Goal: Task Accomplishment & Management: Complete application form

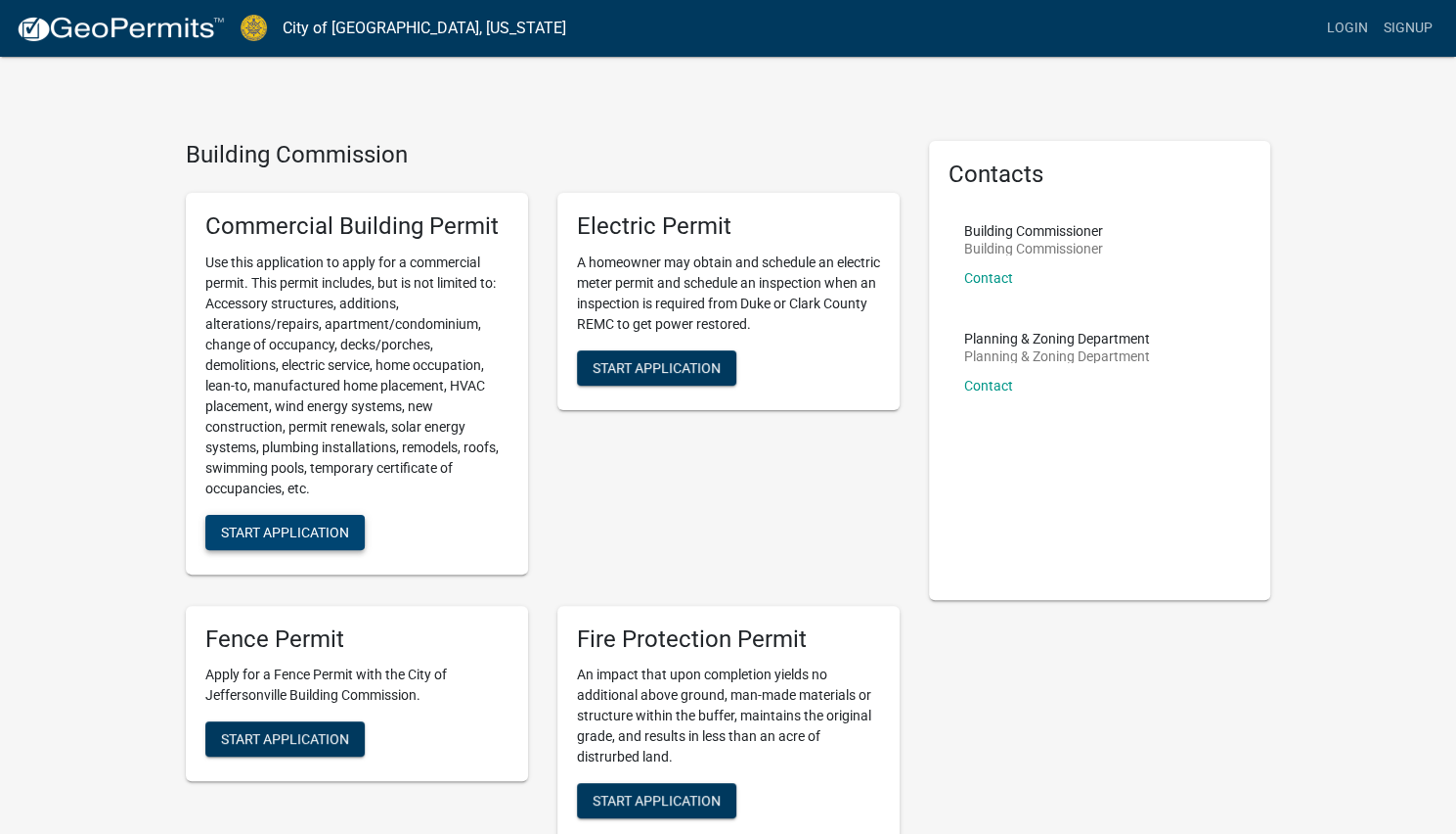
click at [301, 536] on span "Start Application" at bounding box center [285, 531] width 128 height 16
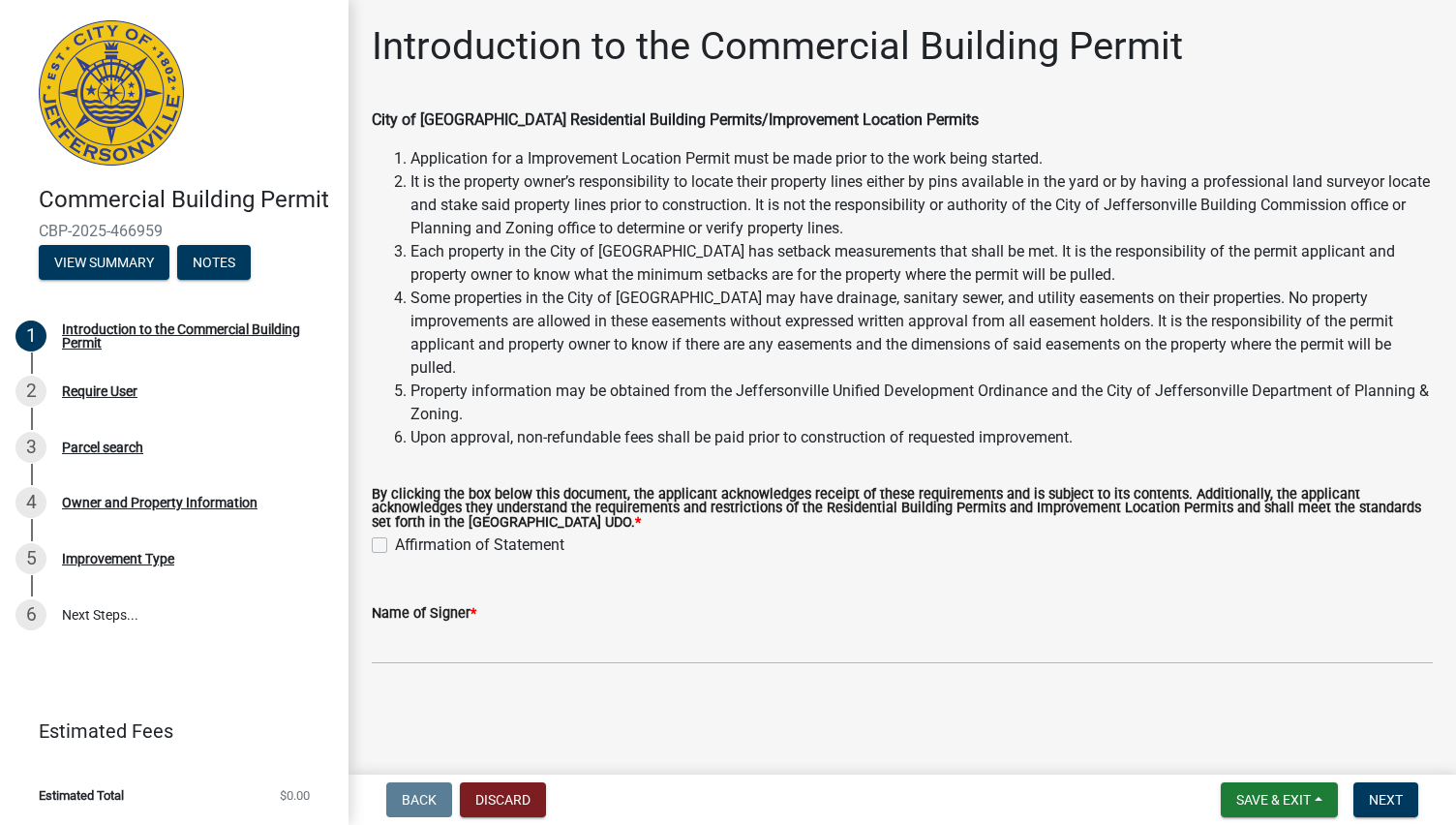
click at [395, 533] on label "Affirmation of Statement" at bounding box center [480, 545] width 169 height 23
click at [395, 533] on input "Affirmation of Statement" at bounding box center [401, 539] width 13 height 13
checkbox input "true"
click at [454, 625] on input "Name of Signer *" at bounding box center [902, 644] width 1061 height 40
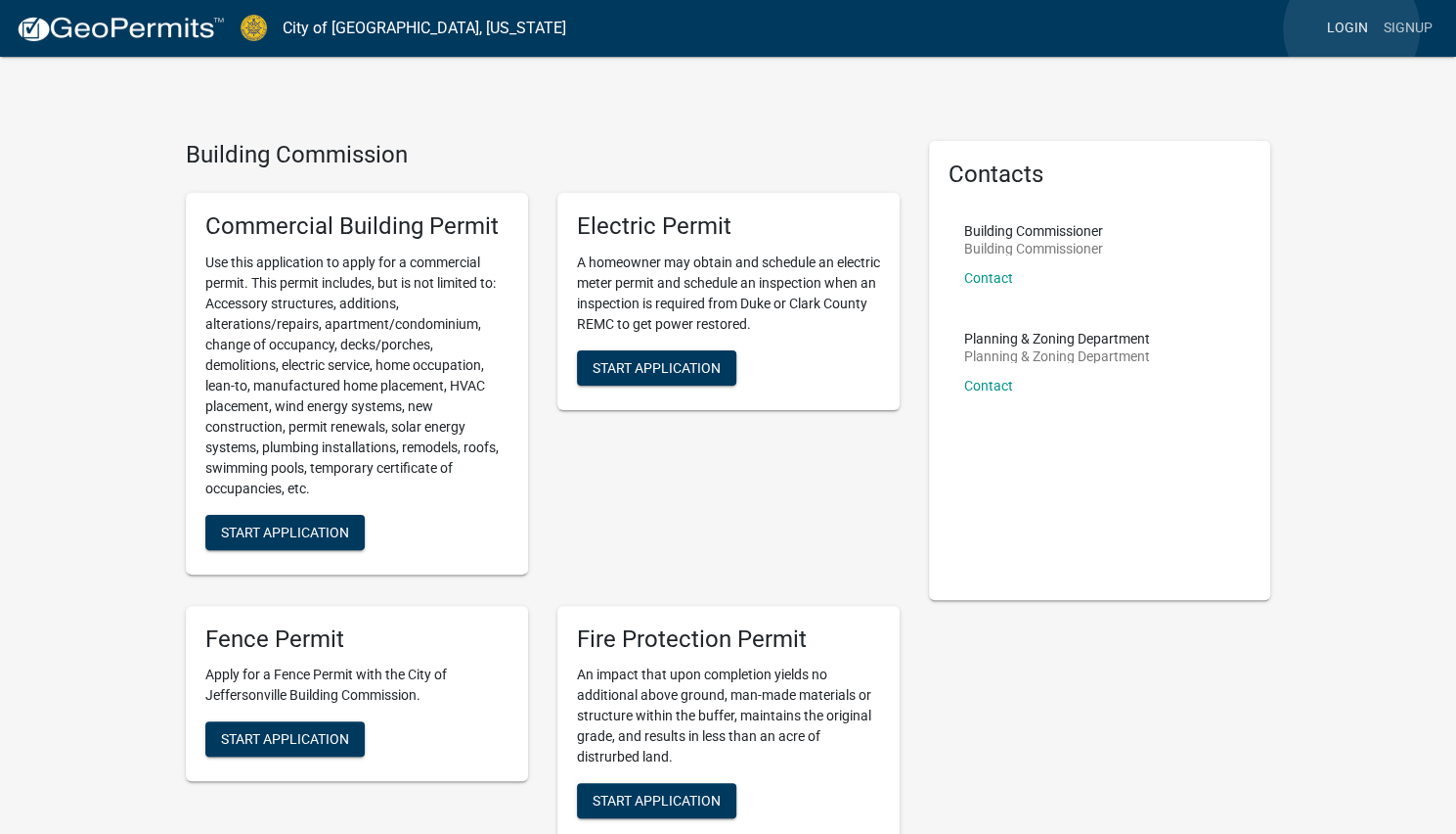
click at [1352, 30] on link "Login" at bounding box center [1348, 29] width 57 height 37
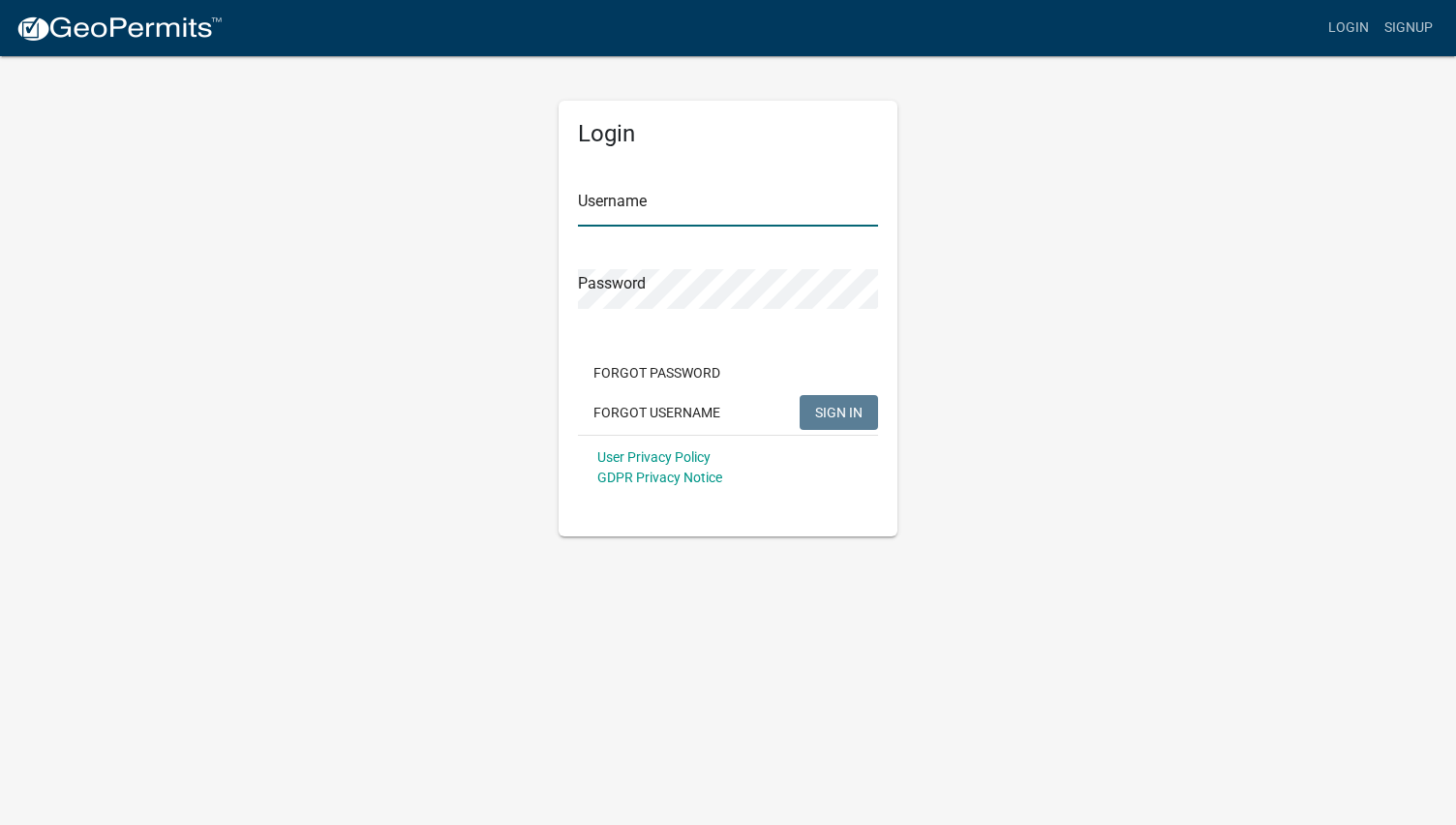
type input "[PERSON_NAME]"
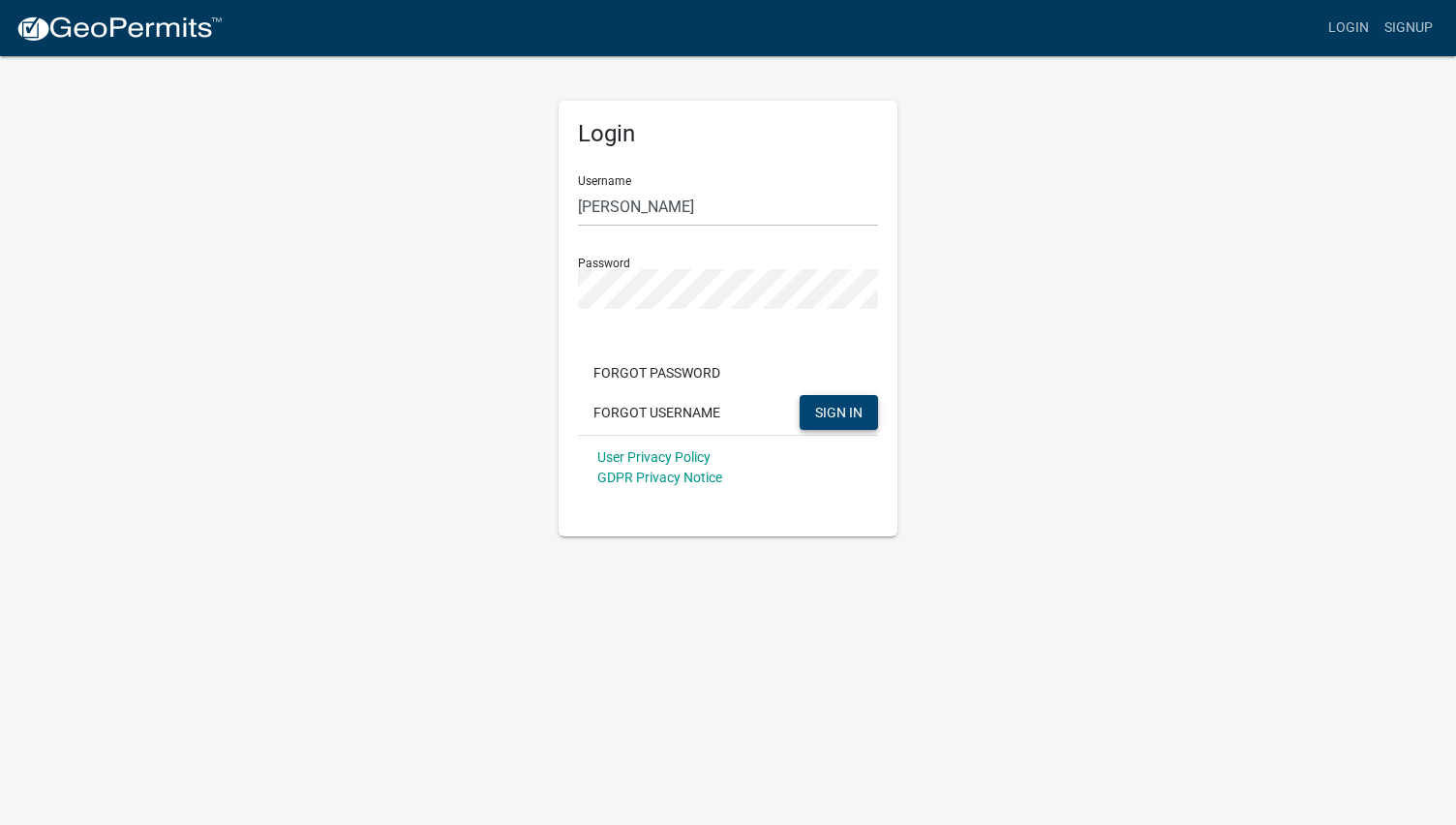
click at [835, 415] on span "SIGN IN" at bounding box center [839, 412] width 48 height 16
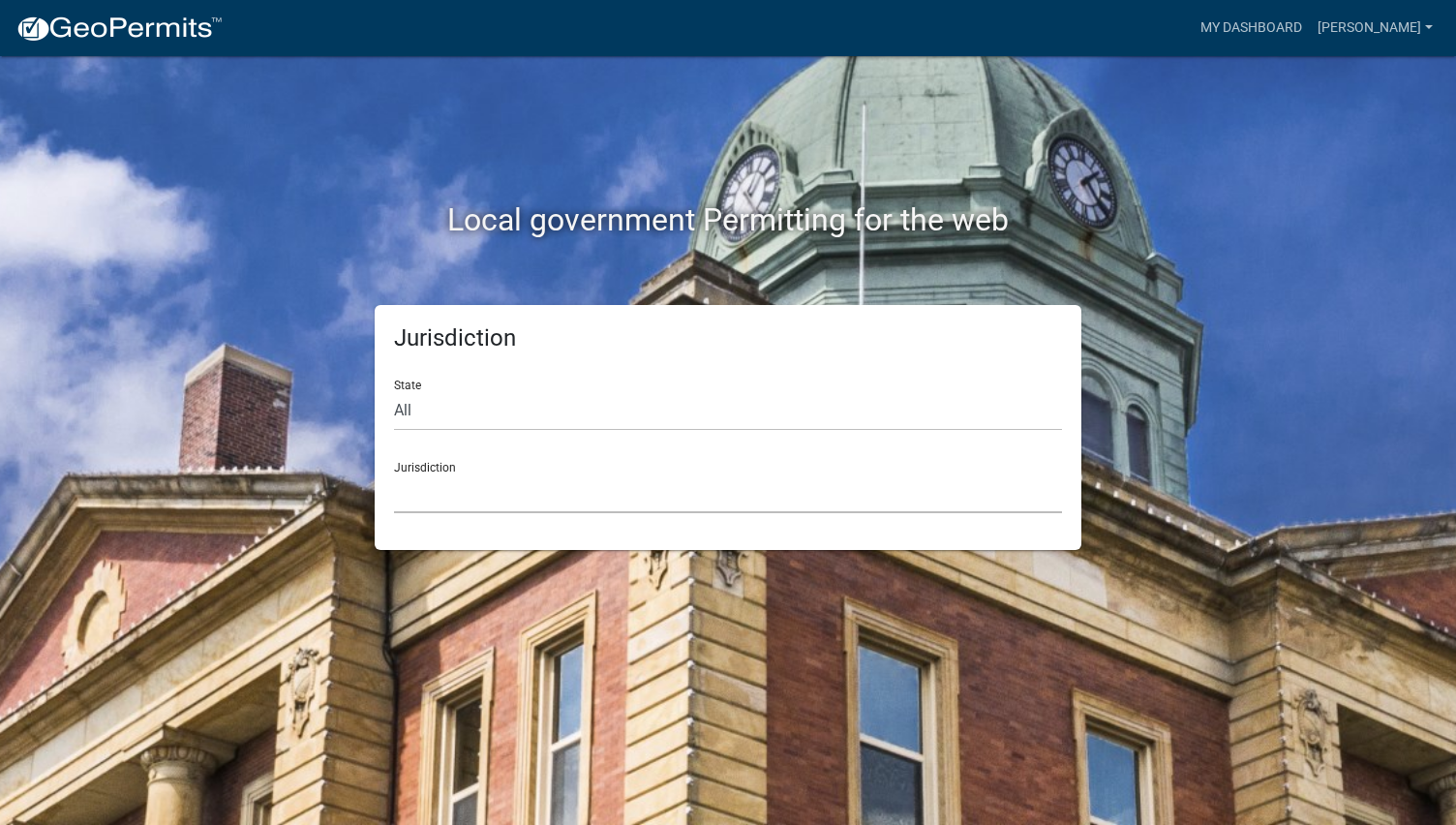
click at [440, 490] on select "[GEOGRAPHIC_DATA], [US_STATE] [GEOGRAPHIC_DATA], [US_STATE][PERSON_NAME][GEOGRA…" at bounding box center [728, 493] width 669 height 40
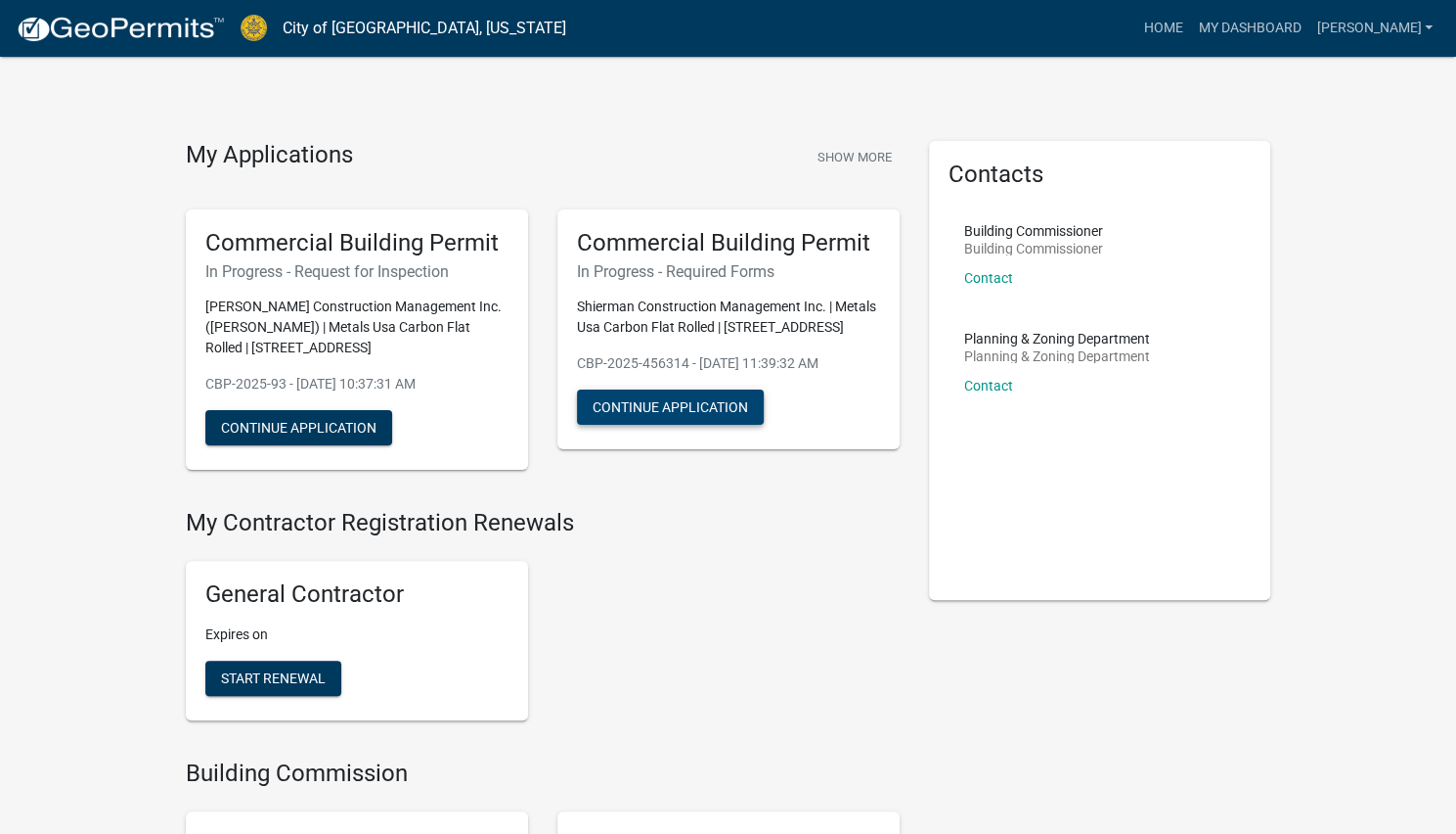
click at [667, 406] on button "Continue Application" at bounding box center [670, 407] width 187 height 35
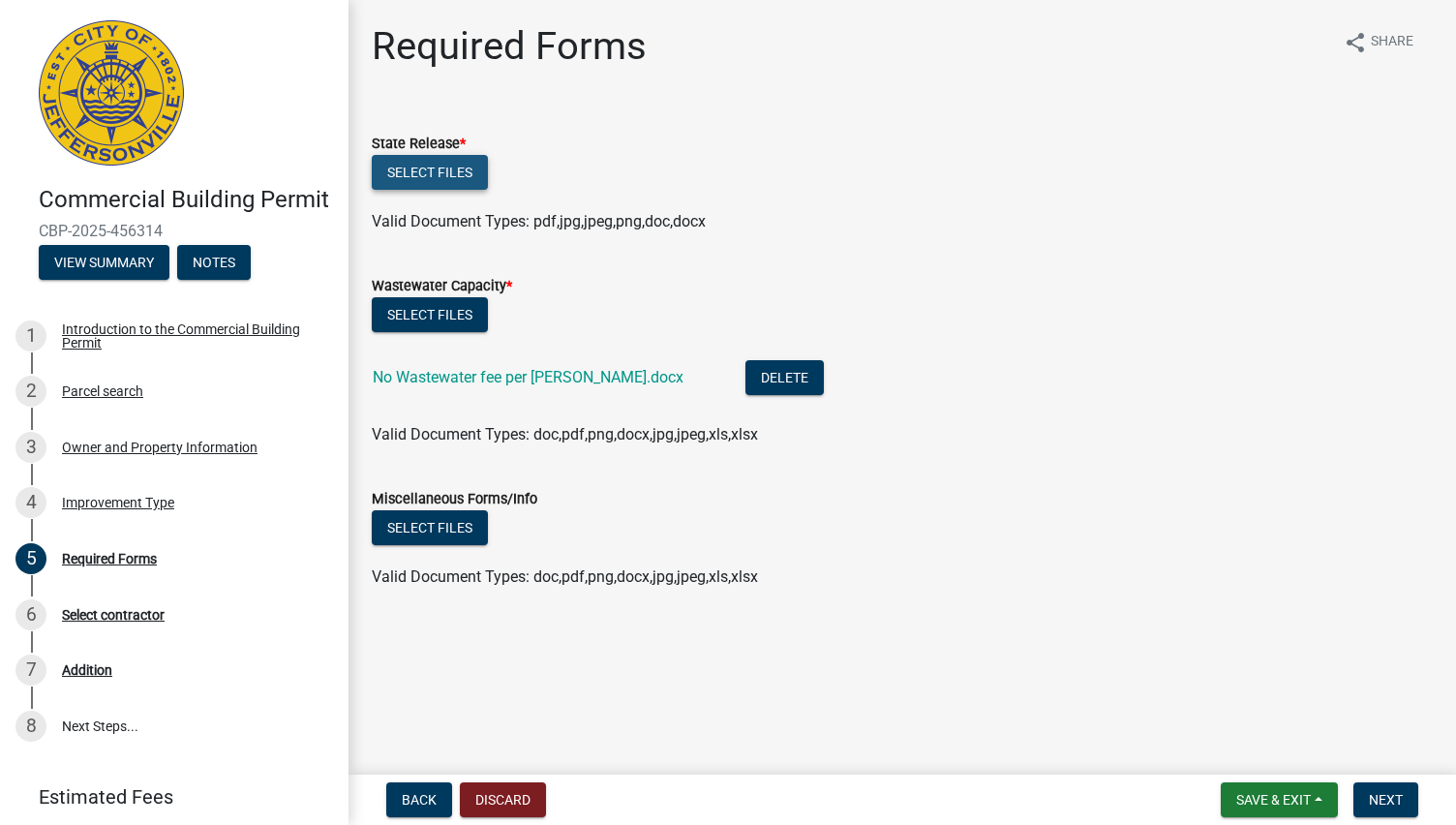
click at [463, 171] on button "Select files" at bounding box center [429, 172] width 116 height 35
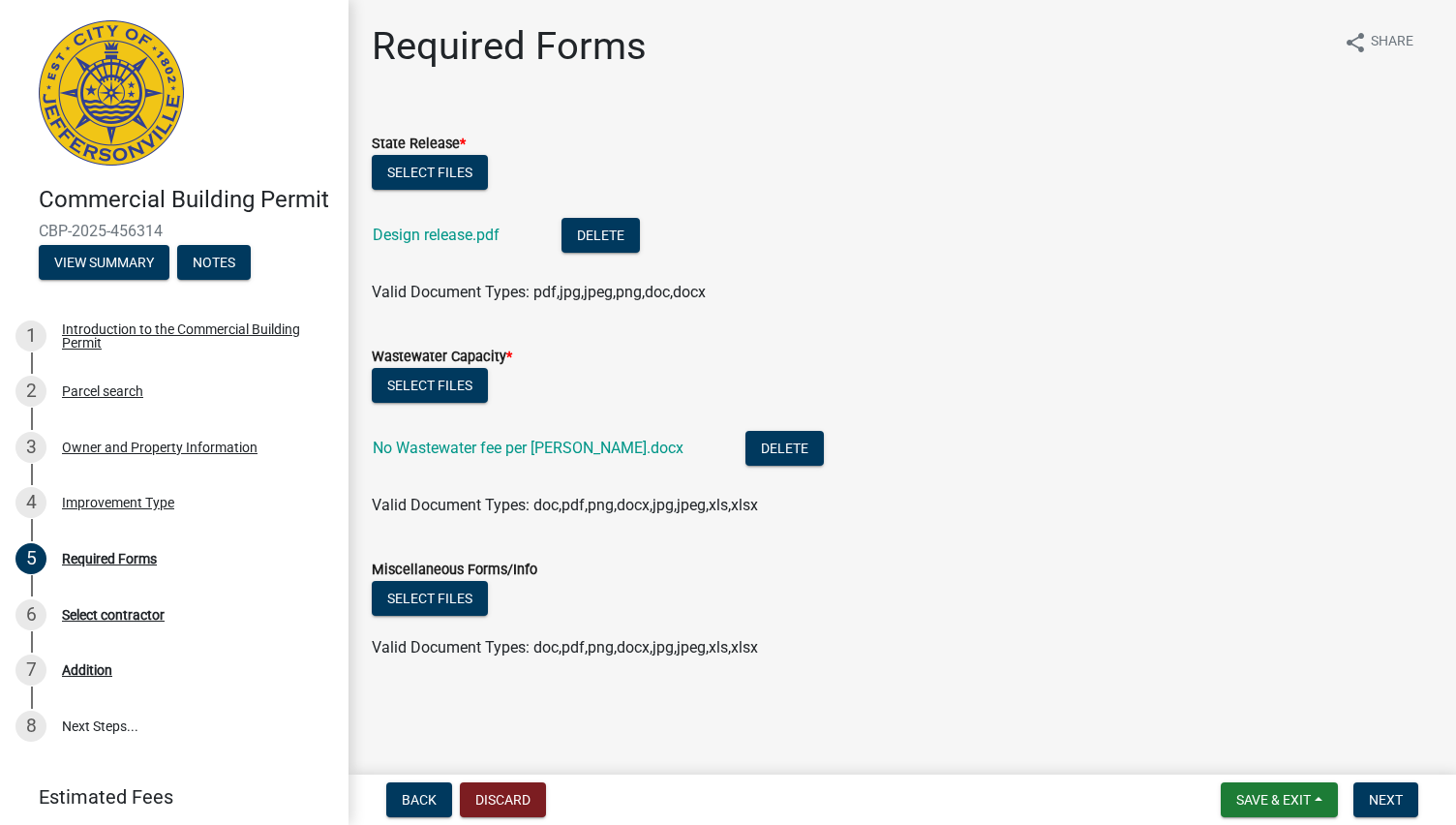
click at [1383, 779] on nav "Back Discard Save & Exit Save Save & Exit Next" at bounding box center [902, 800] width 1108 height 51
click at [1379, 801] on span "Next" at bounding box center [1386, 800] width 34 height 16
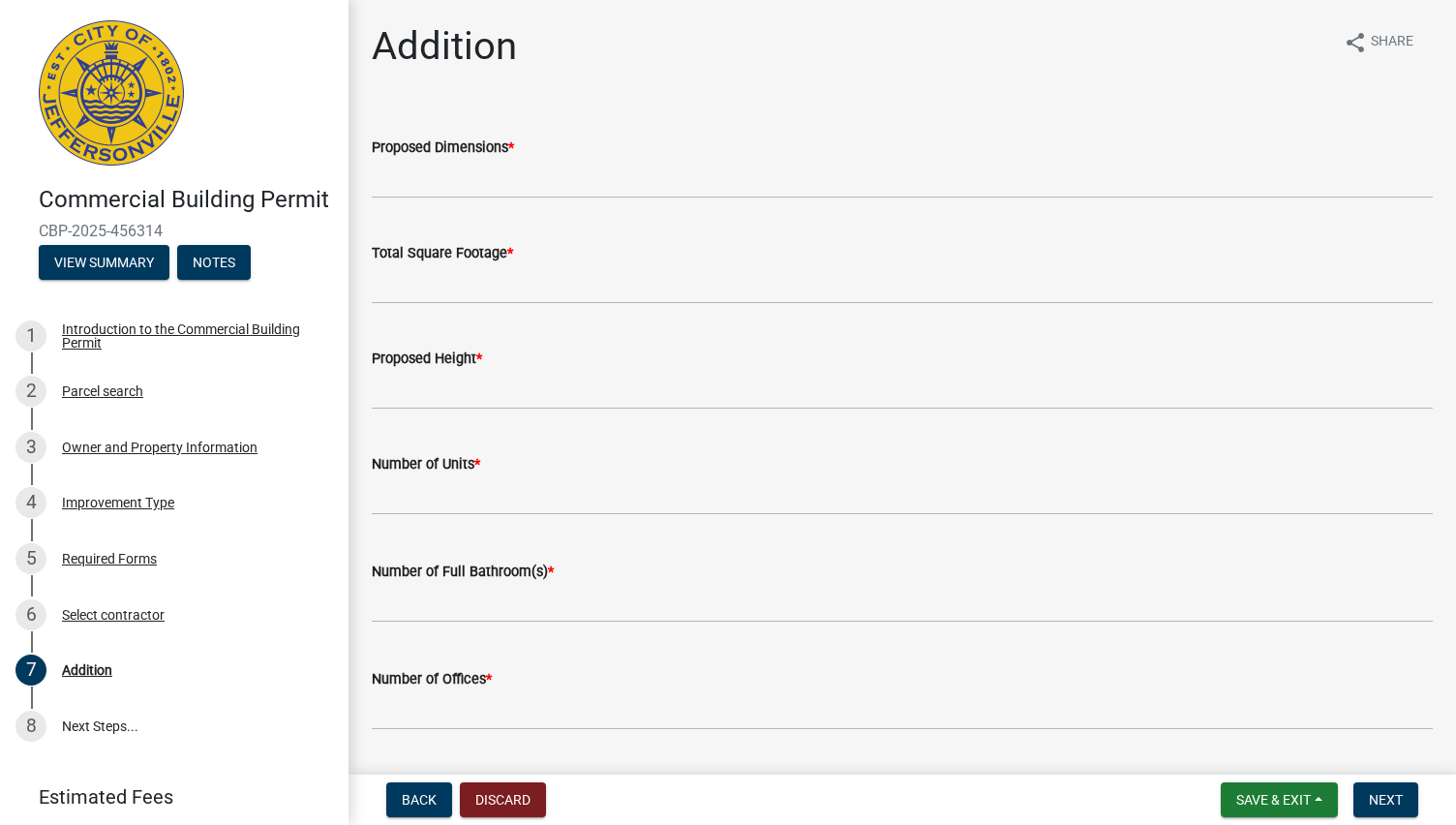
click at [466, 149] on label "Proposed Dimensions *" at bounding box center [443, 148] width 142 height 14
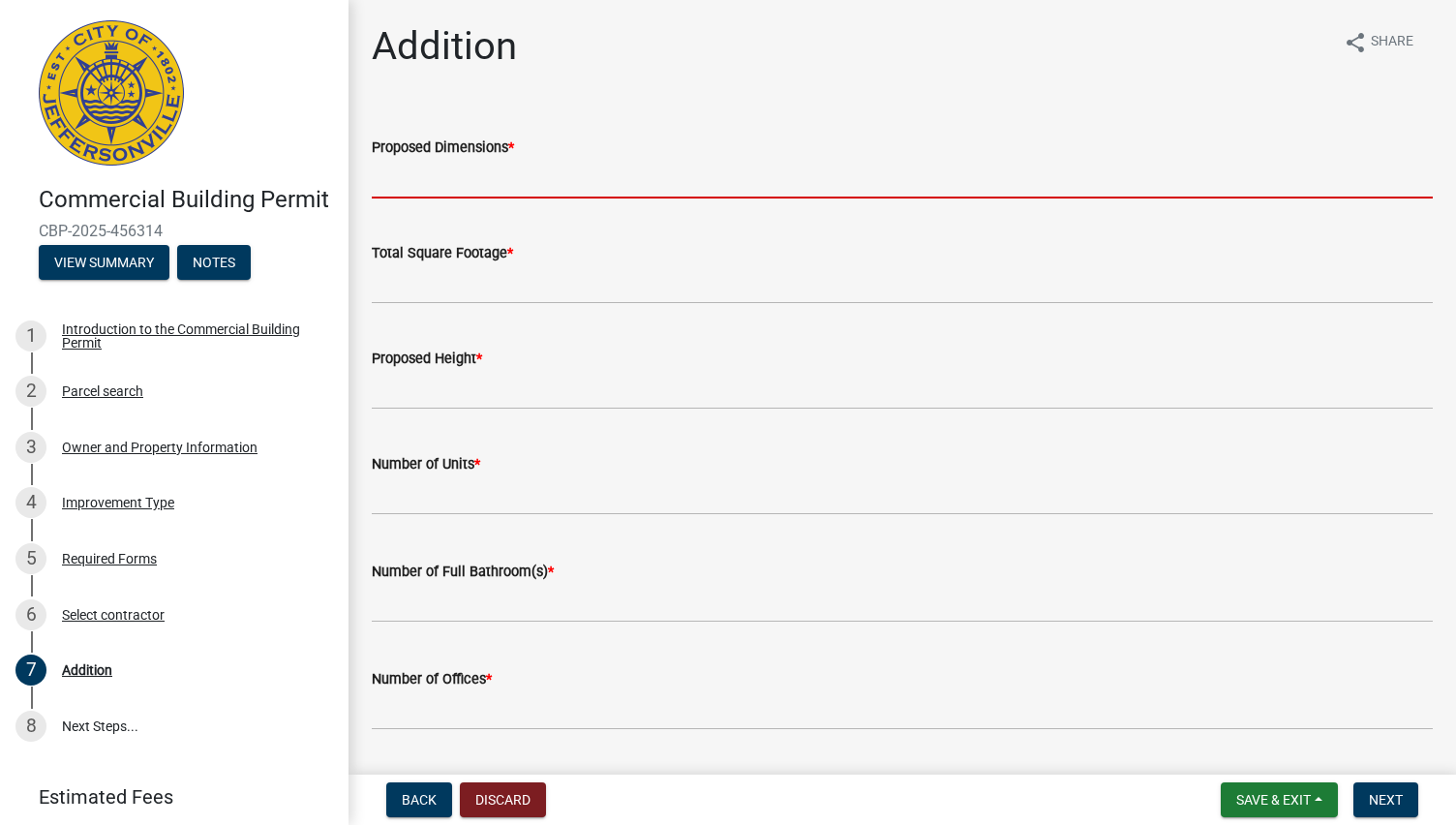
click at [466, 159] on input "Proposed Dimensions *" at bounding box center [902, 178] width 1061 height 40
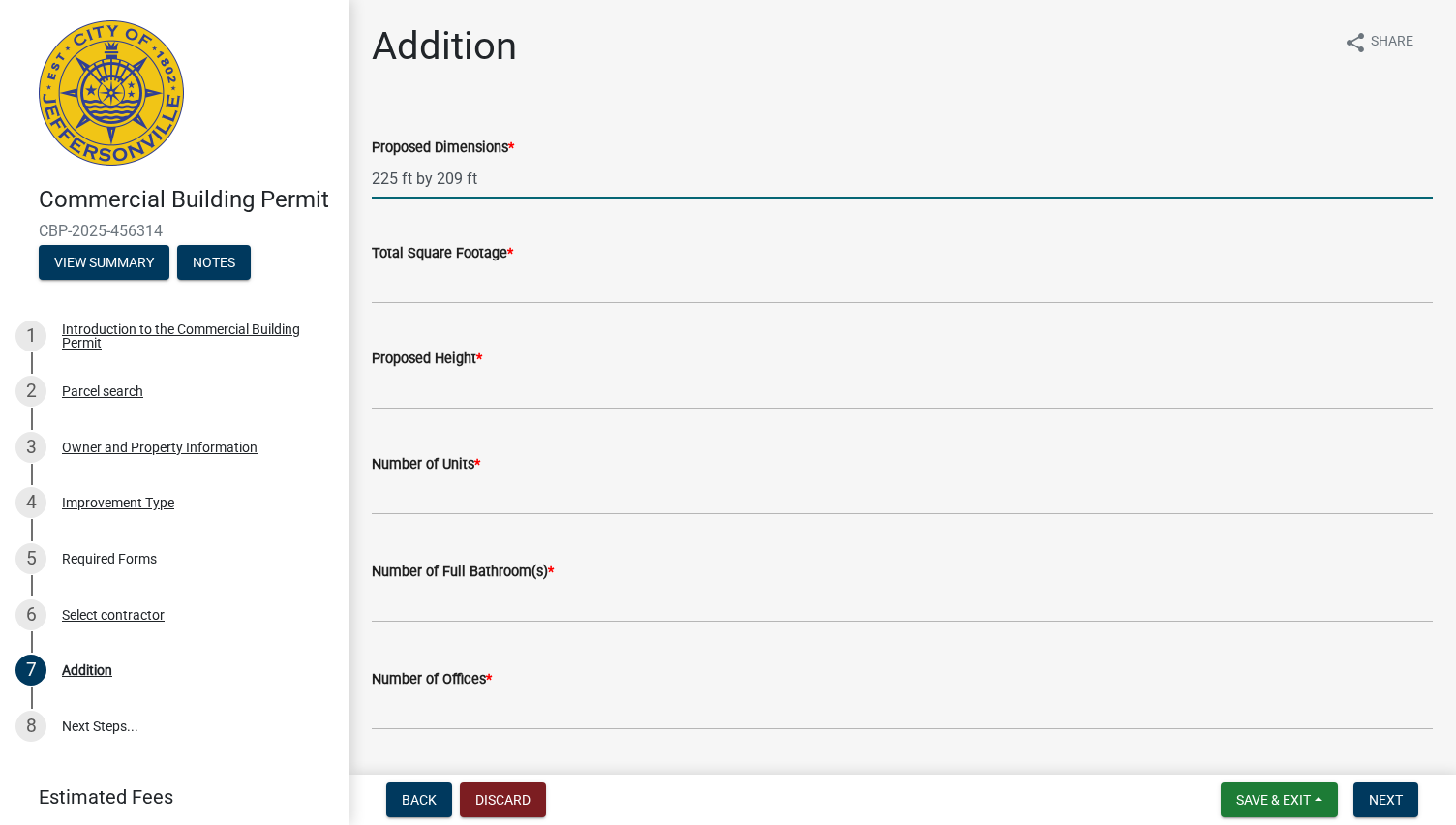
type input "225 ft by 209 ft"
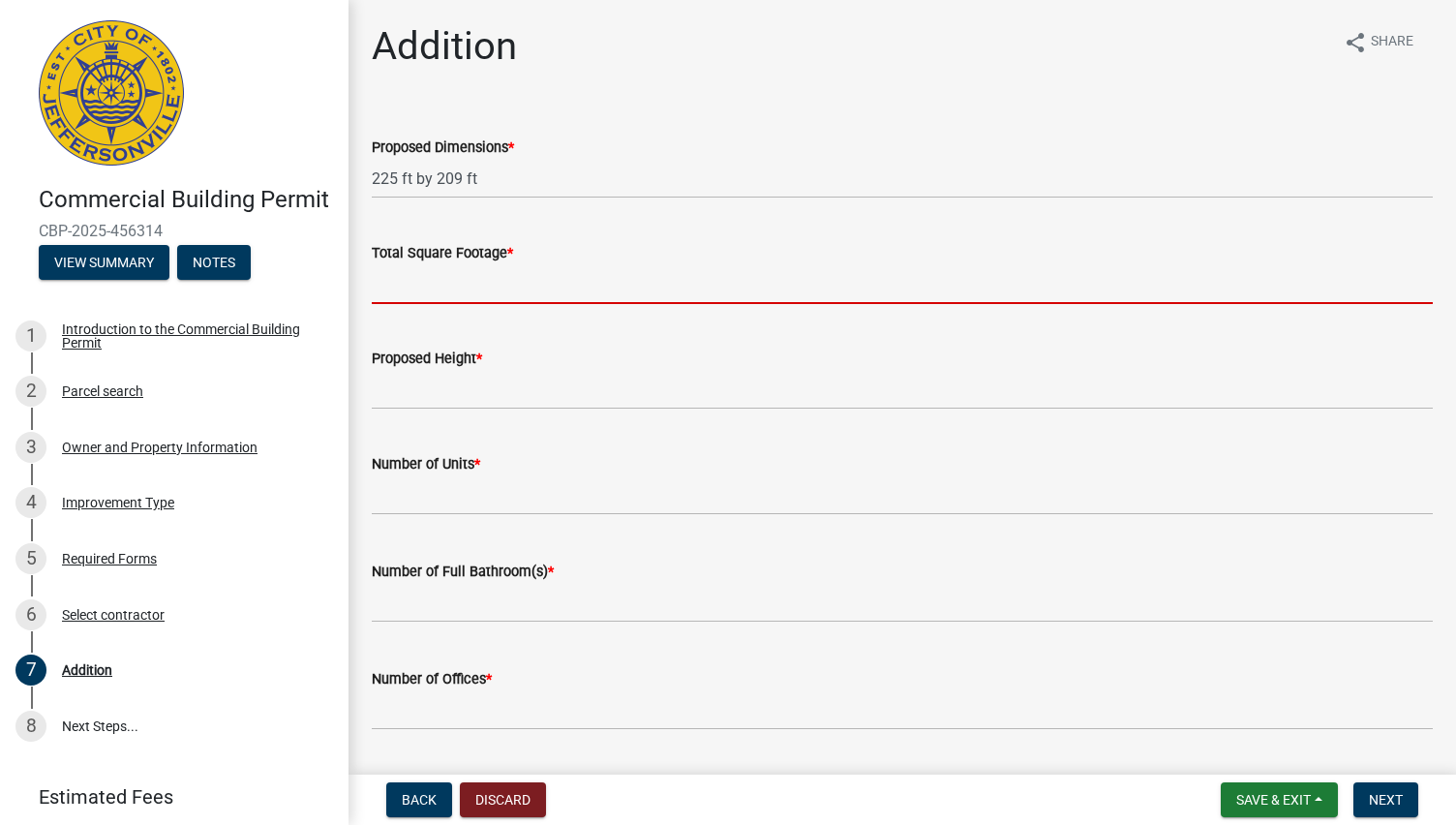
click at [389, 299] on input "Total Square Footage *" at bounding box center [902, 284] width 1061 height 40
type input "47025"
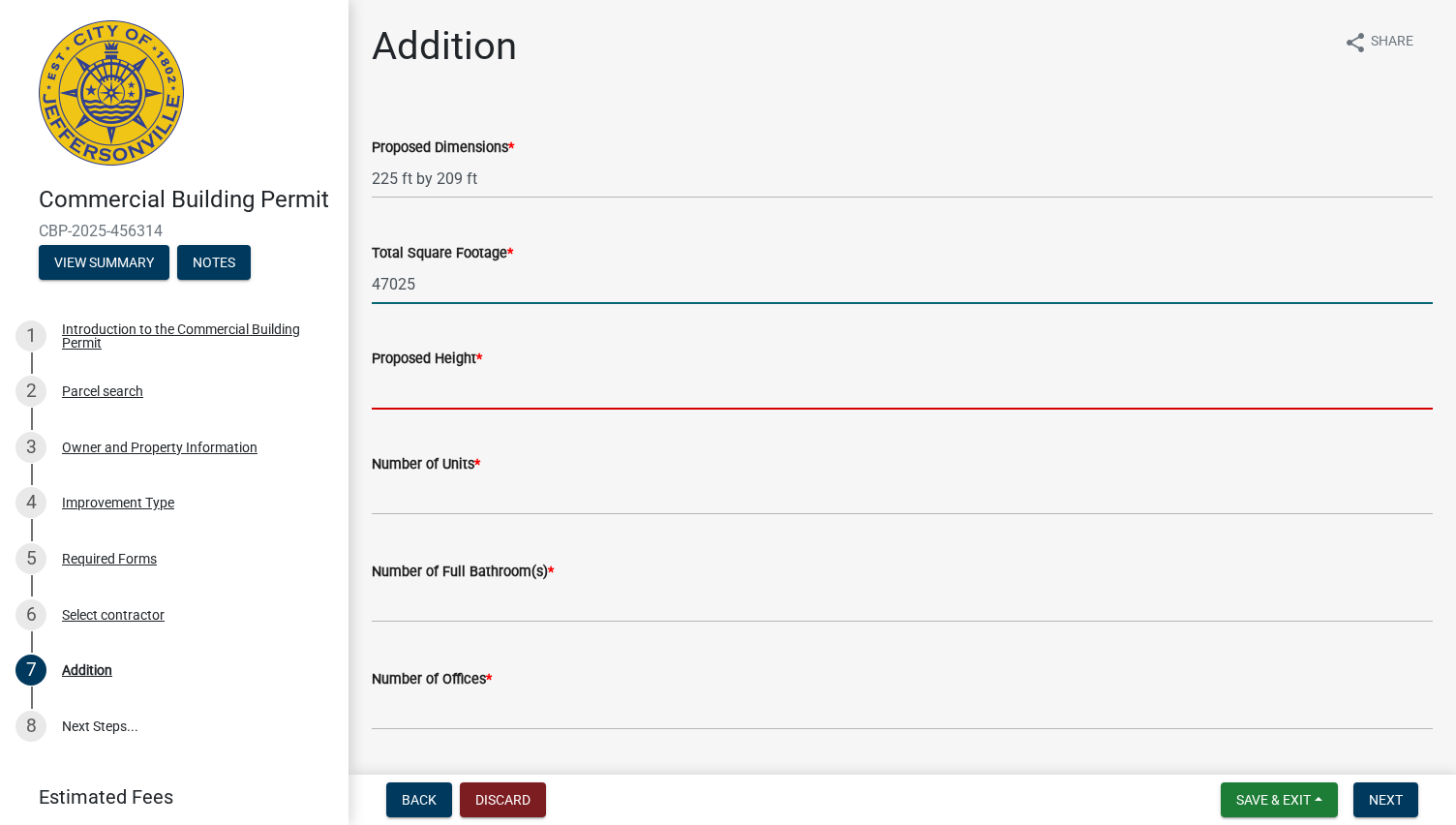
click at [407, 371] on input "Proposed Height *" at bounding box center [902, 389] width 1061 height 40
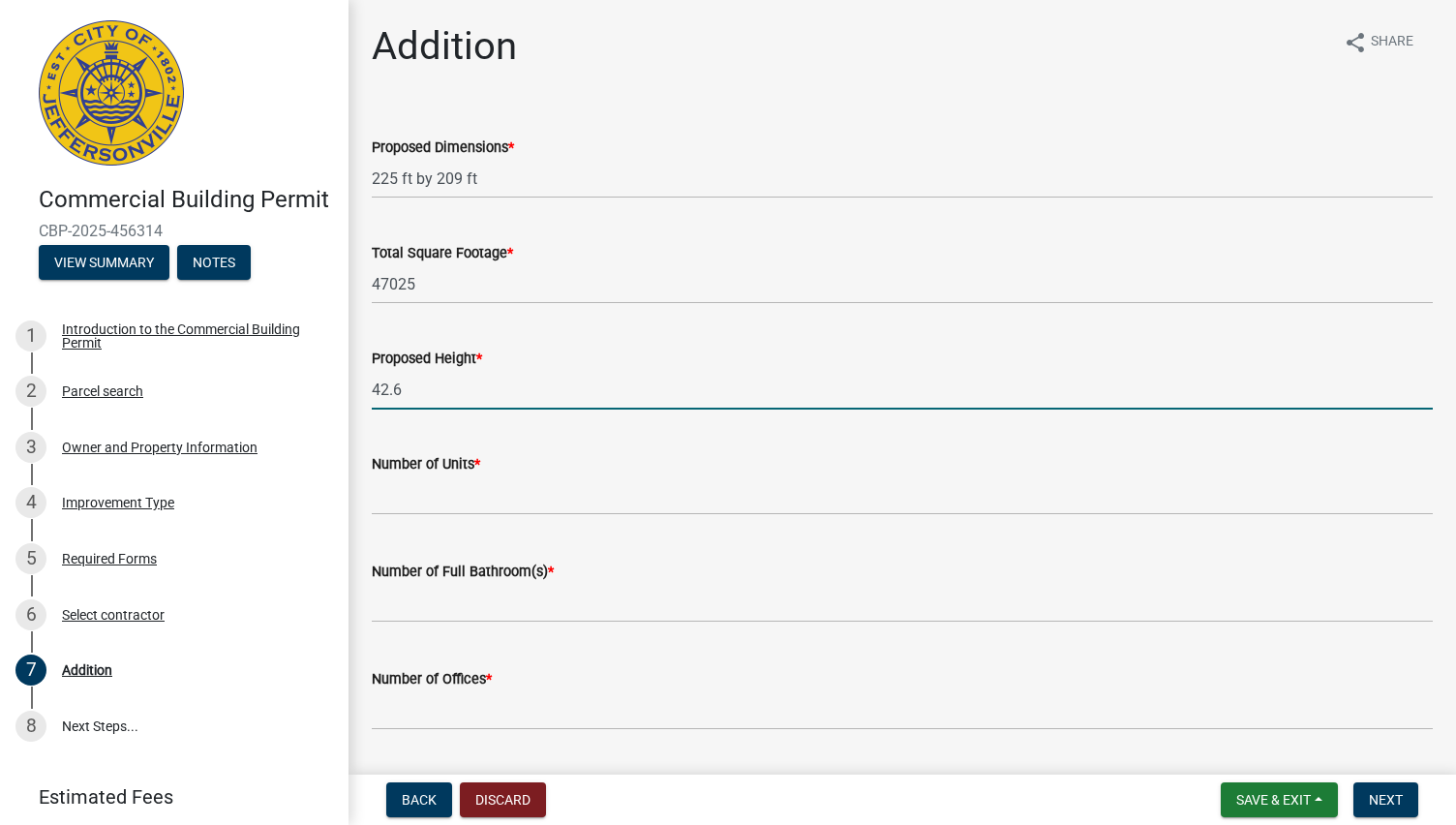
type input "42.6"
click at [406, 505] on input "text" at bounding box center [902, 495] width 1061 height 40
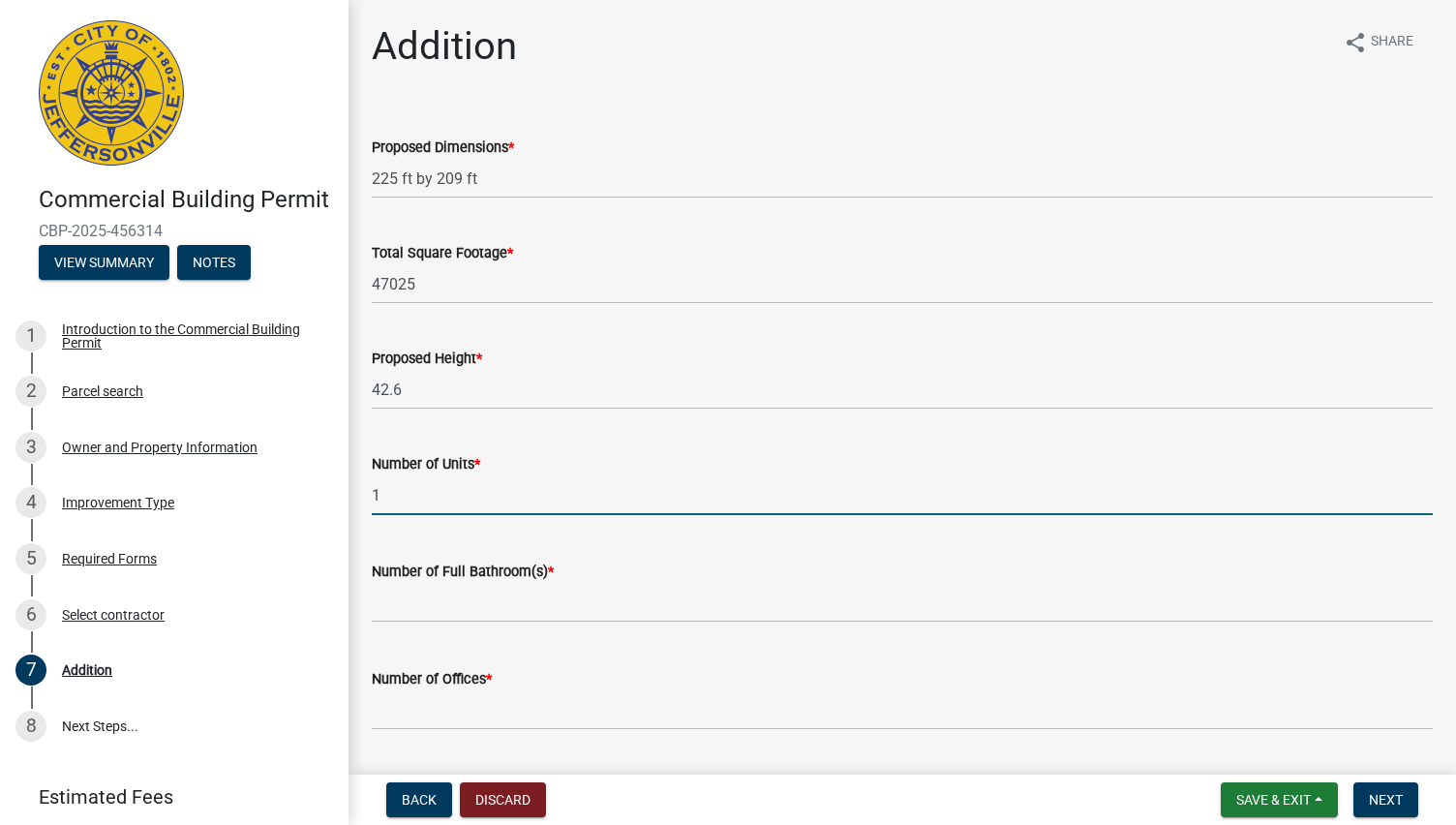
type input "1"
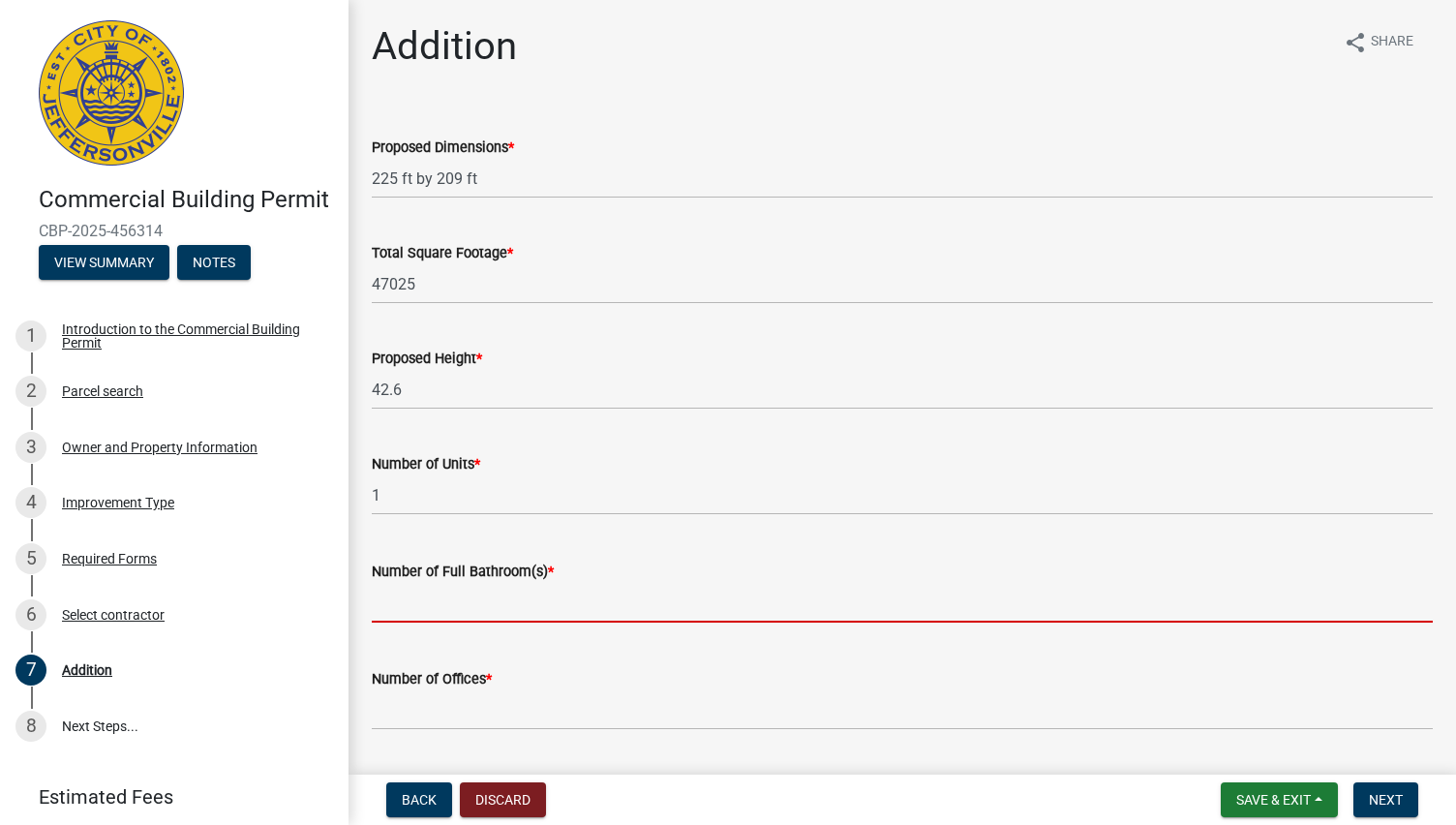
click at [469, 612] on input "text" at bounding box center [902, 602] width 1061 height 40
type input "0"
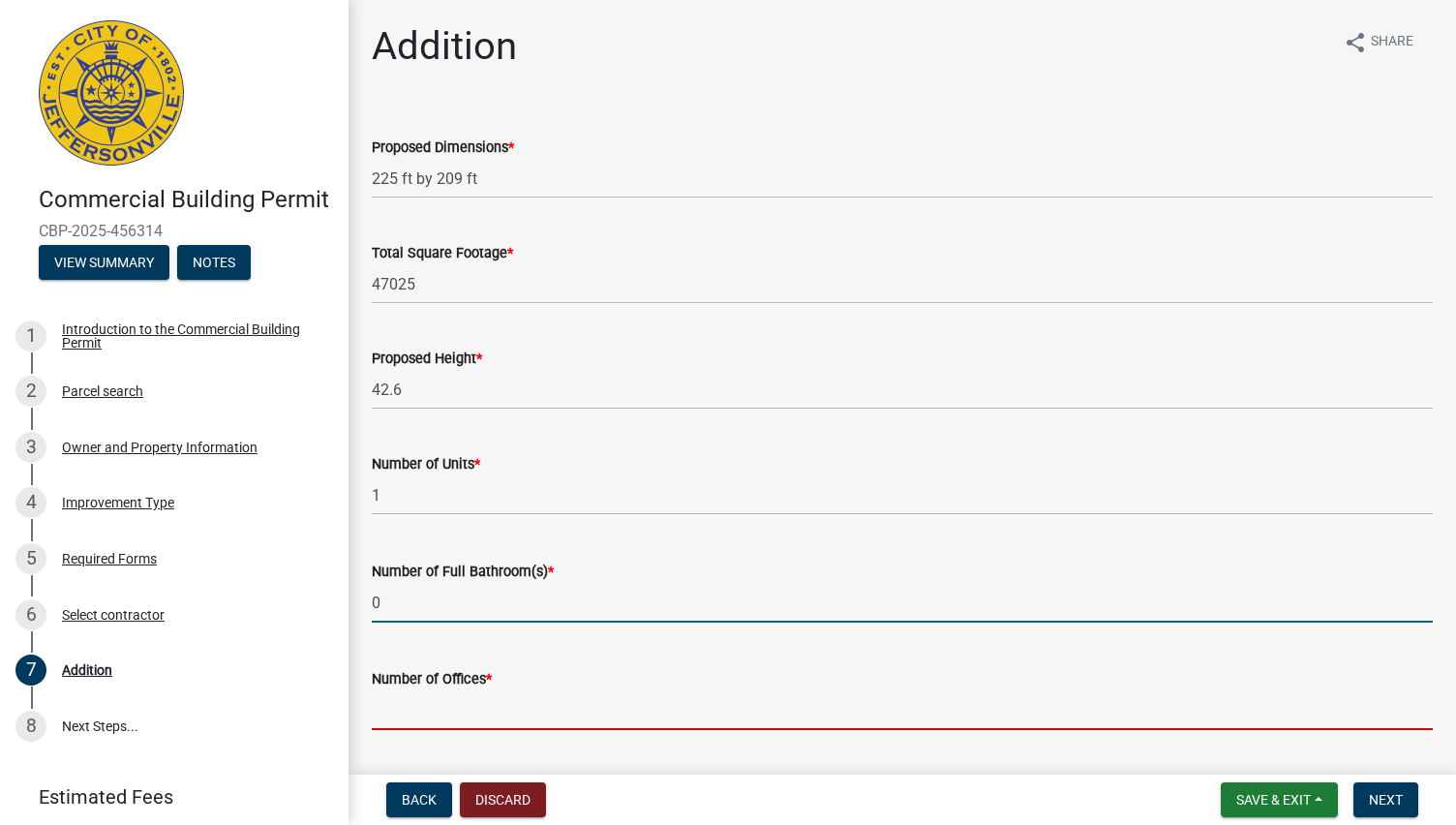
click at [449, 691] on input "text" at bounding box center [902, 709] width 1061 height 40
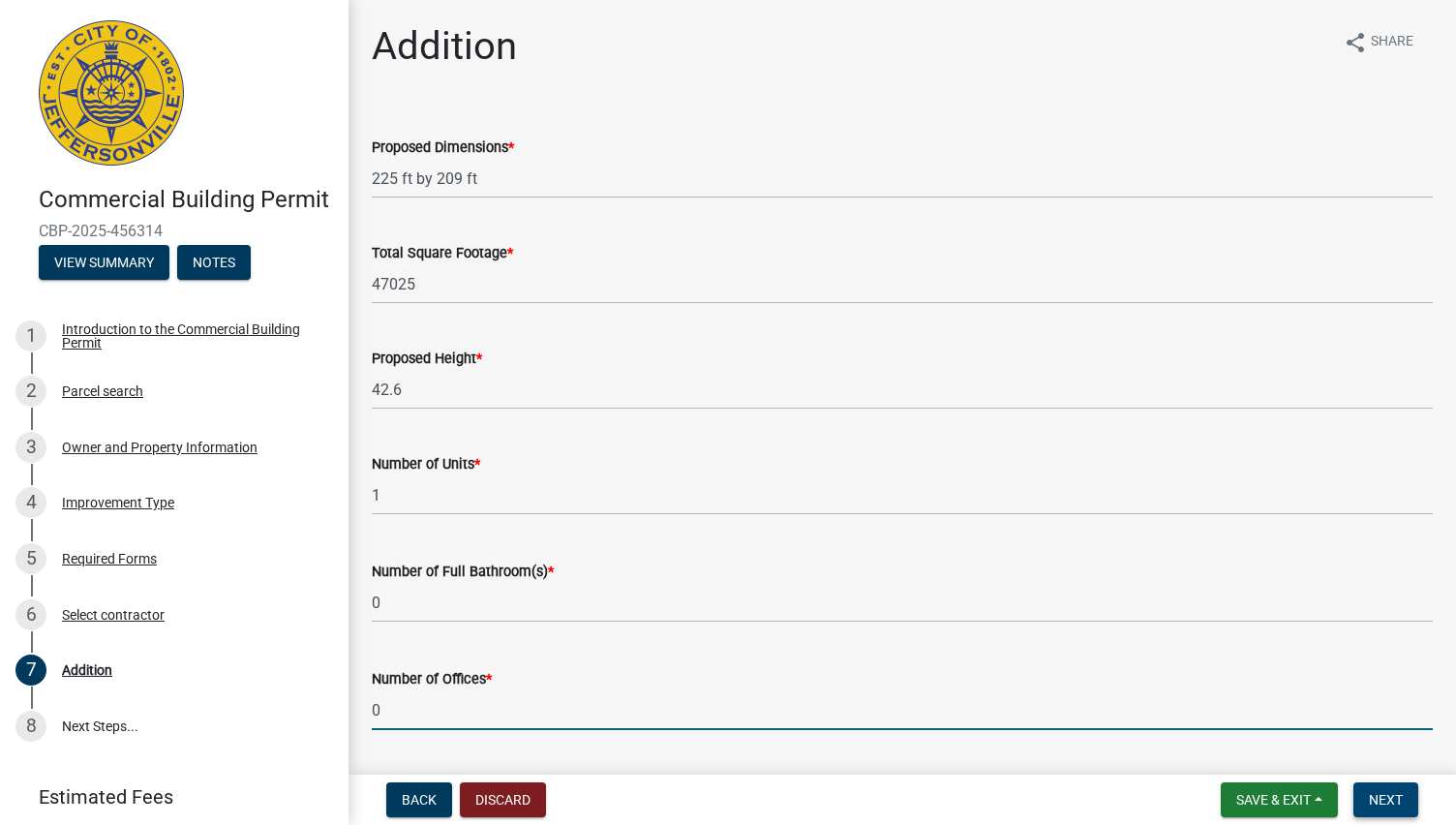
type input "0"
click at [1406, 790] on button "Next" at bounding box center [1386, 800] width 65 height 35
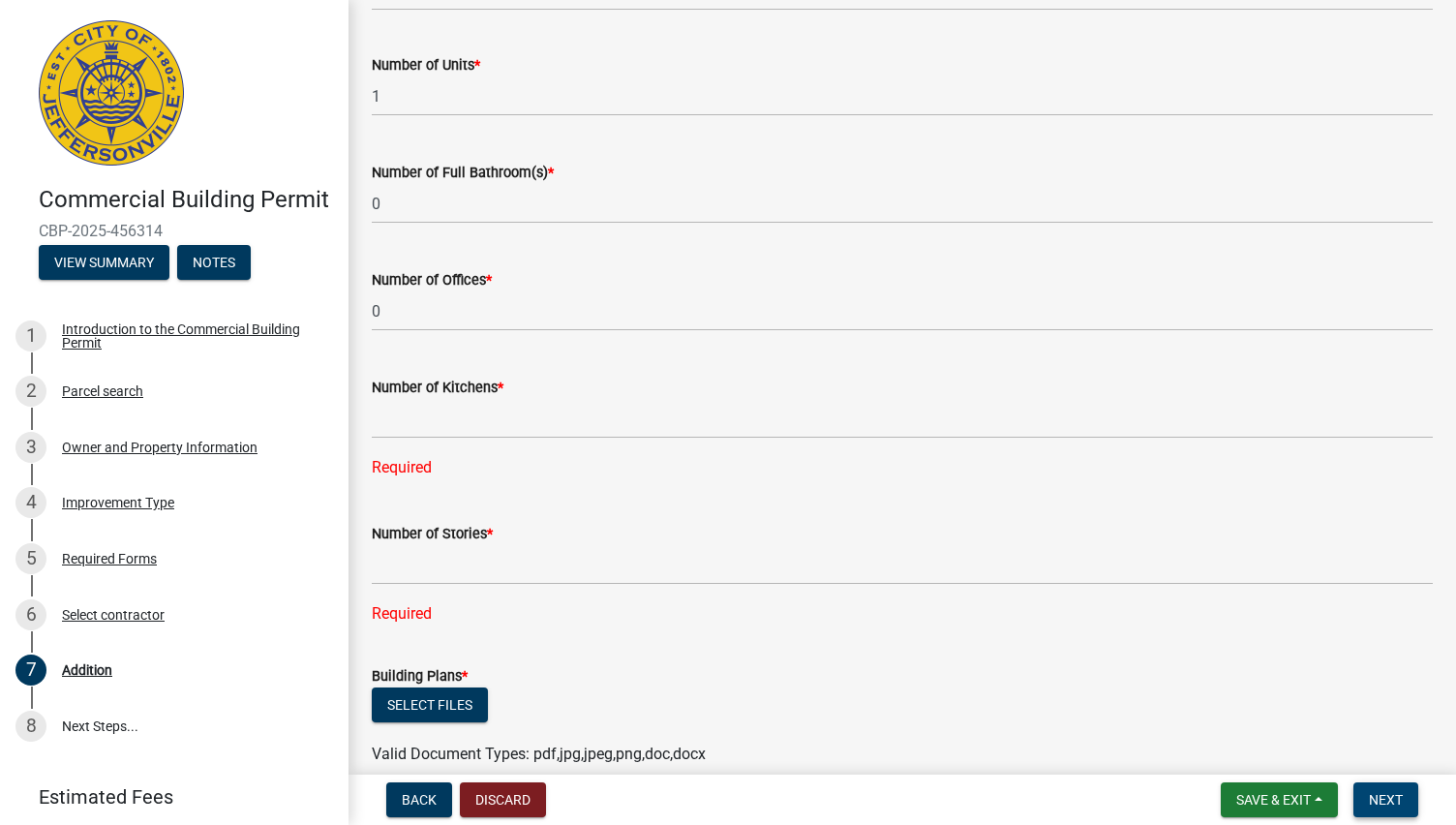
scroll to position [426, 0]
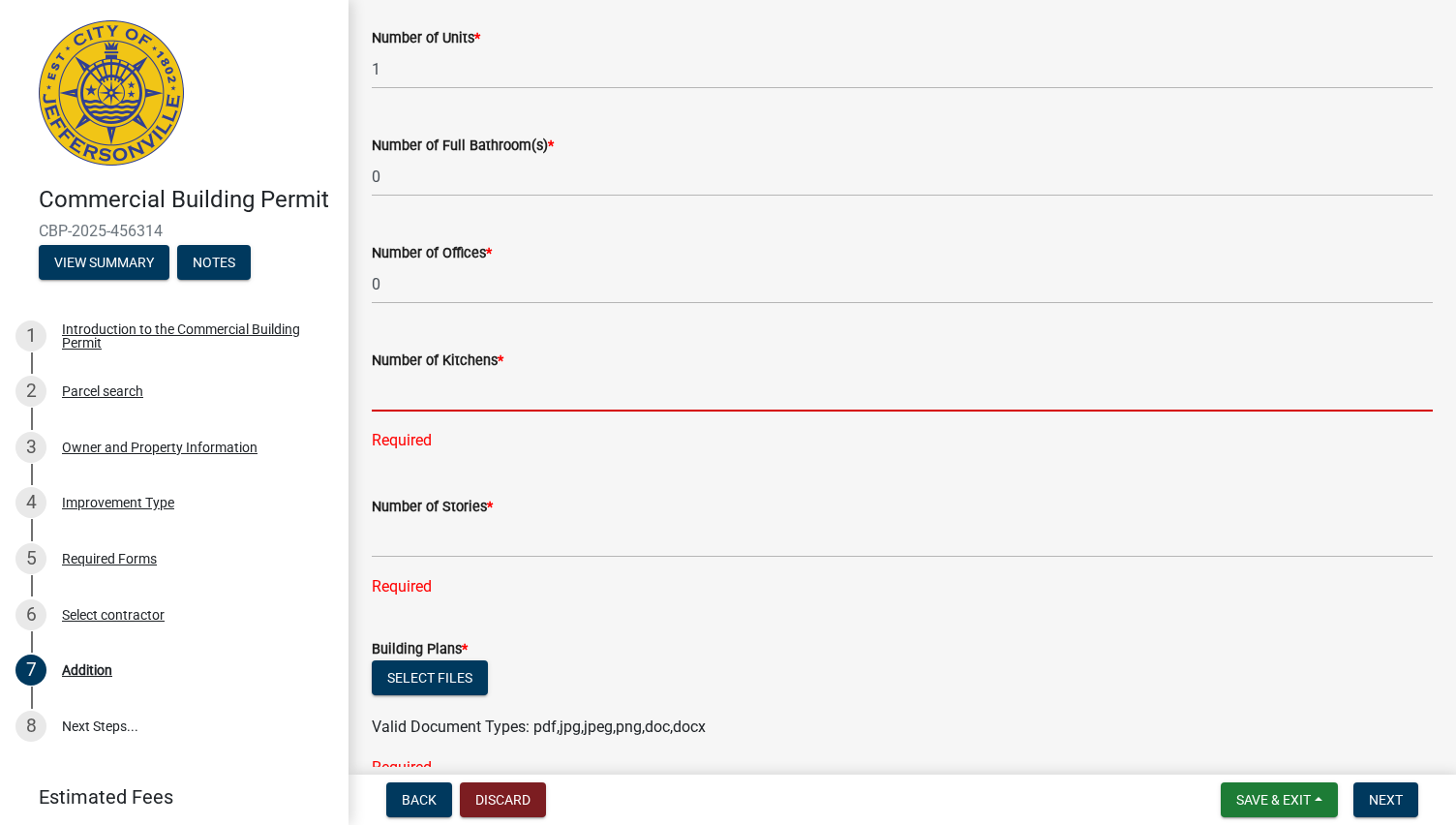
click at [424, 386] on input "text" at bounding box center [902, 391] width 1061 height 40
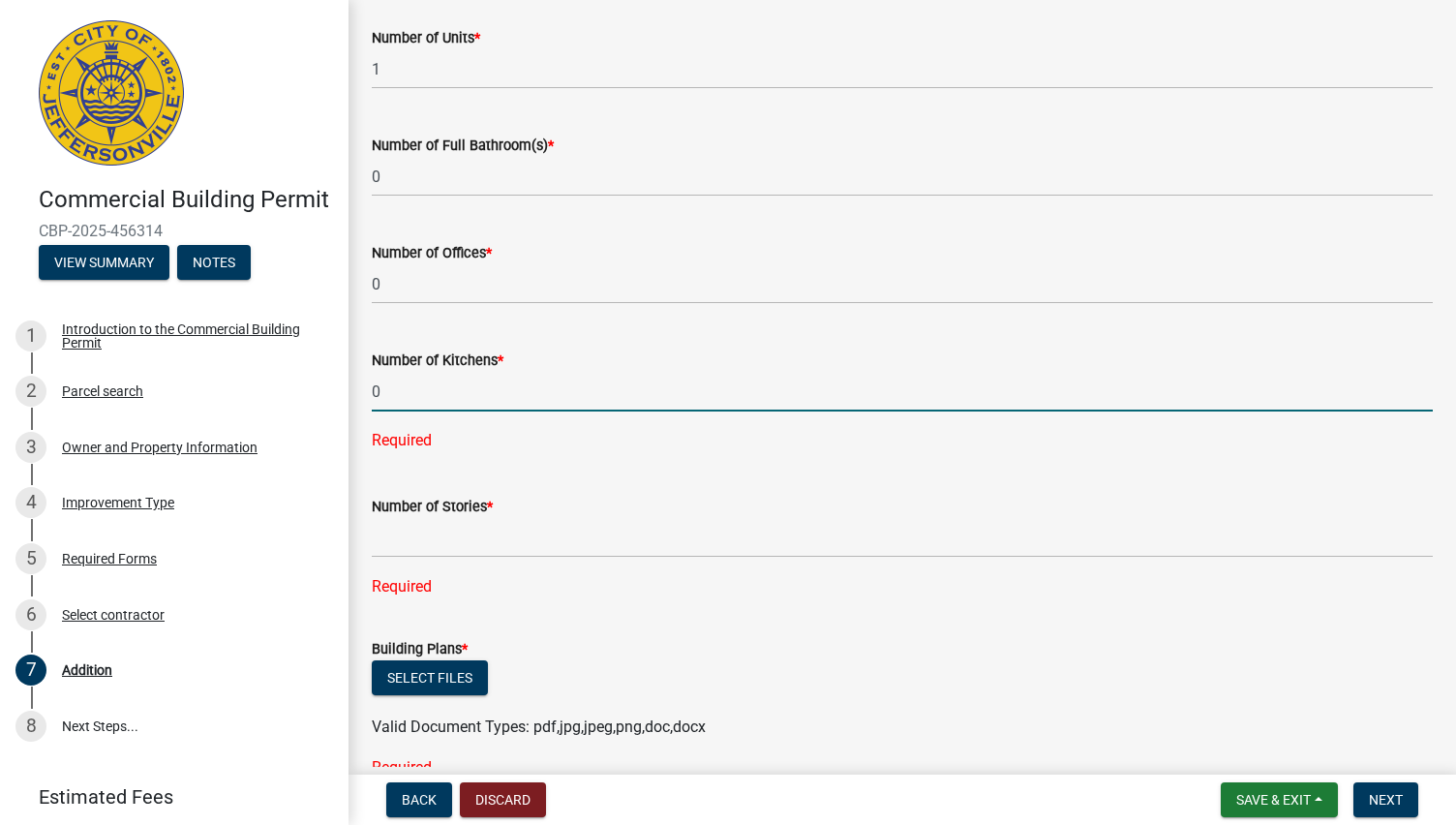
type input "0"
click at [431, 525] on div "Number of Stories * Required" at bounding box center [902, 533] width 1061 height 130
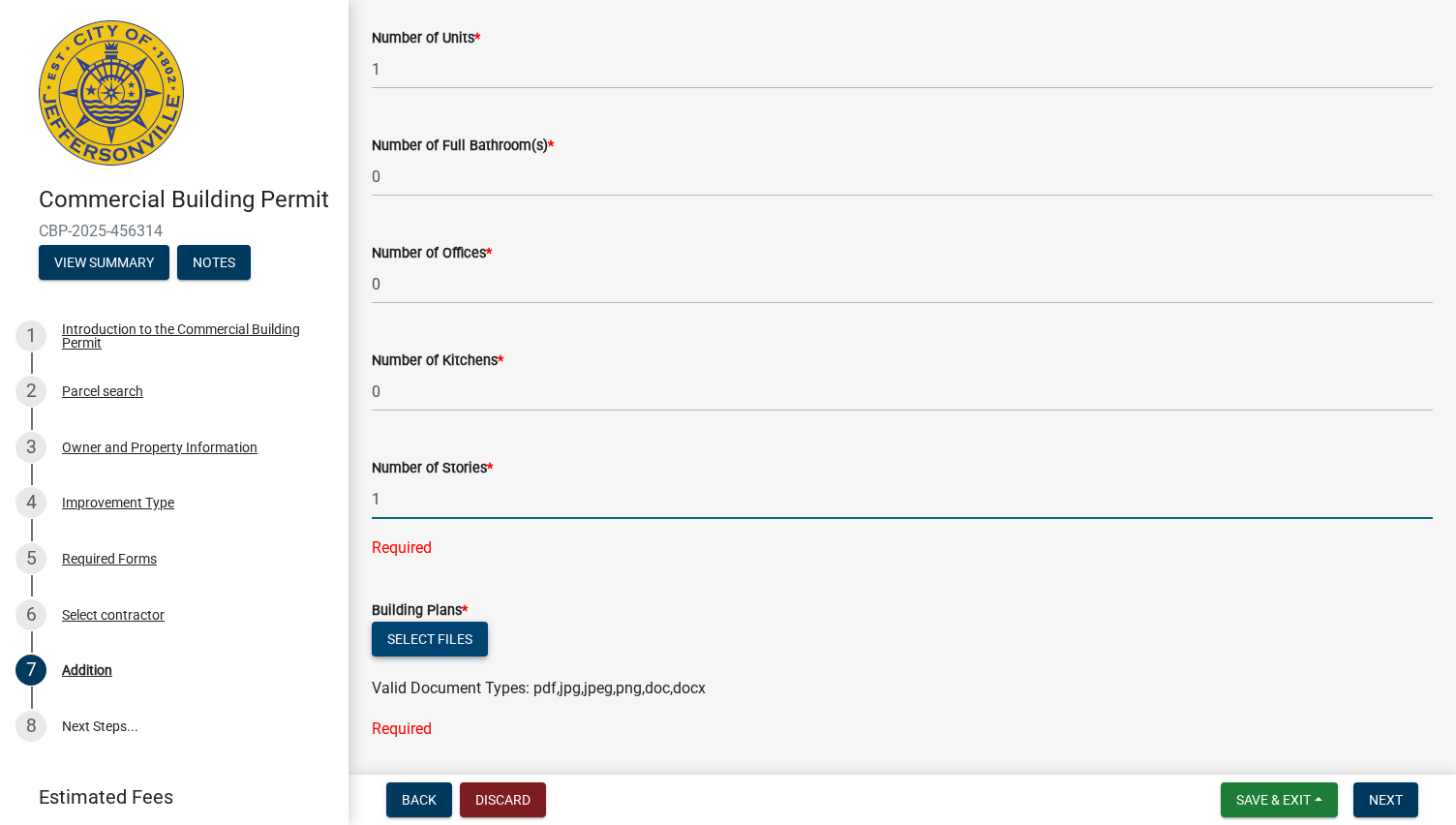
type input "1"
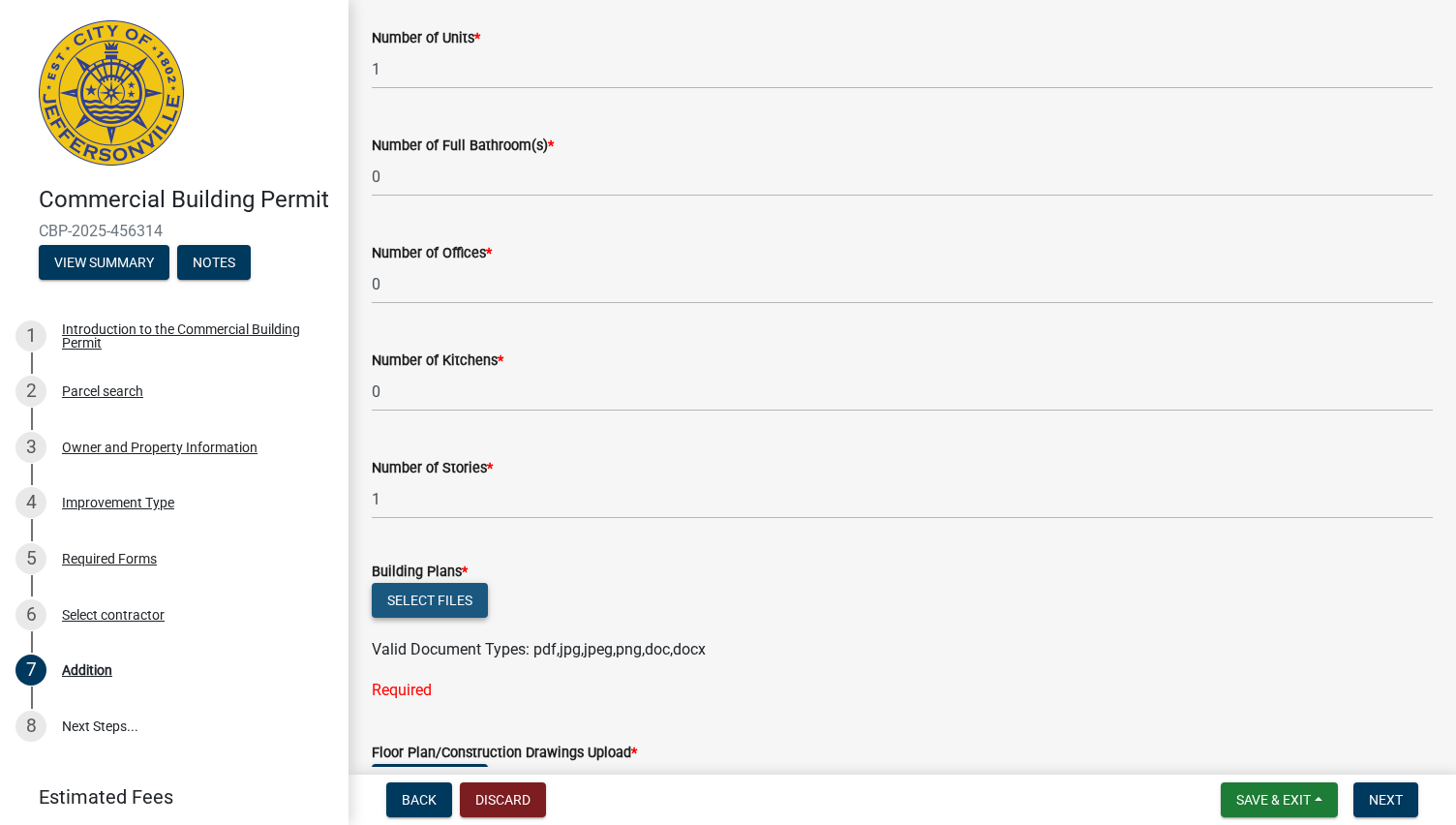
click at [405, 644] on wm-upload "Select files Valid Document Types: pdf,jpg,jpeg,png,doc,docx" at bounding box center [902, 622] width 1061 height 79
click at [420, 616] on button "Select files" at bounding box center [429, 600] width 116 height 35
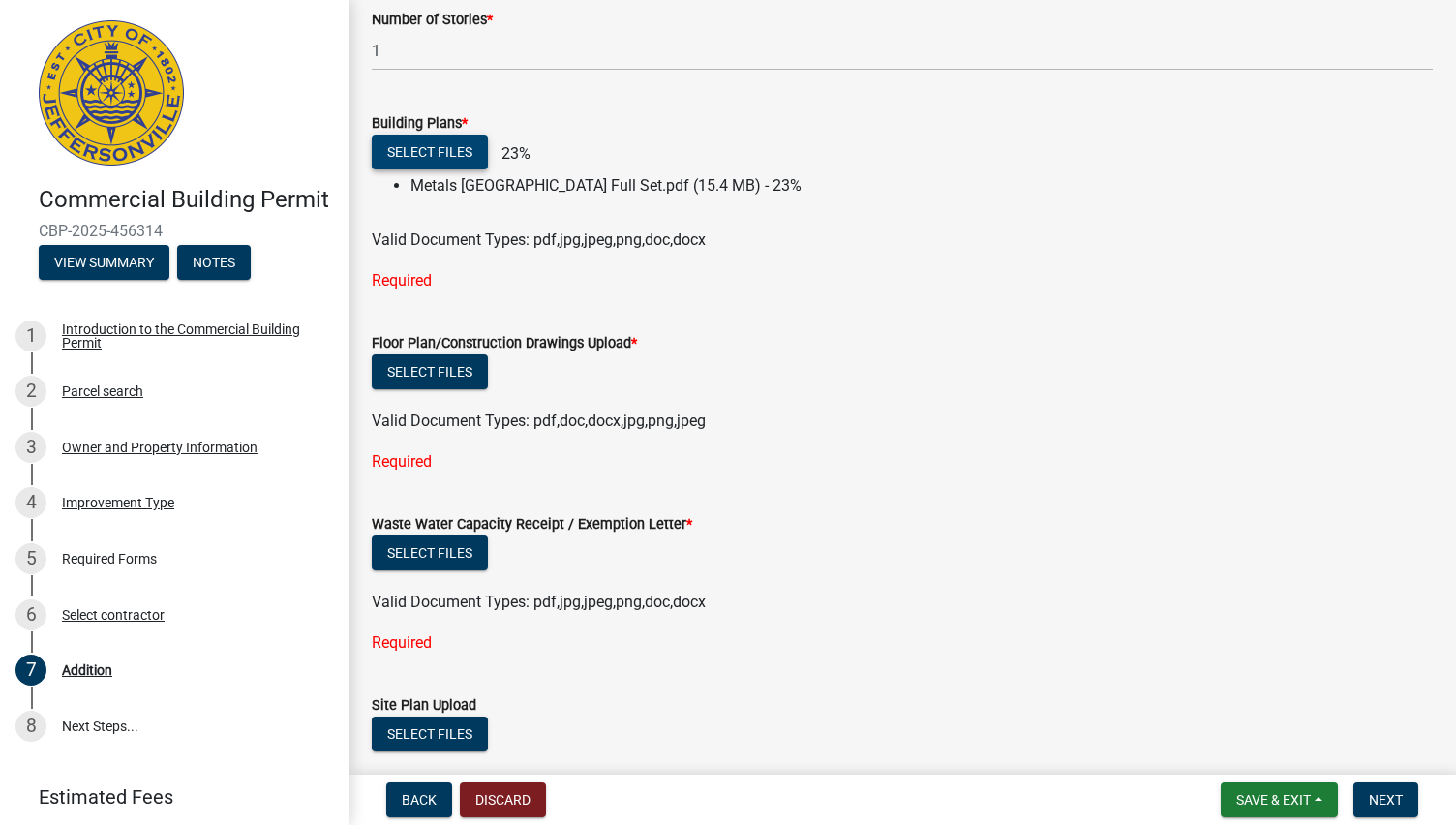
scroll to position [877, 0]
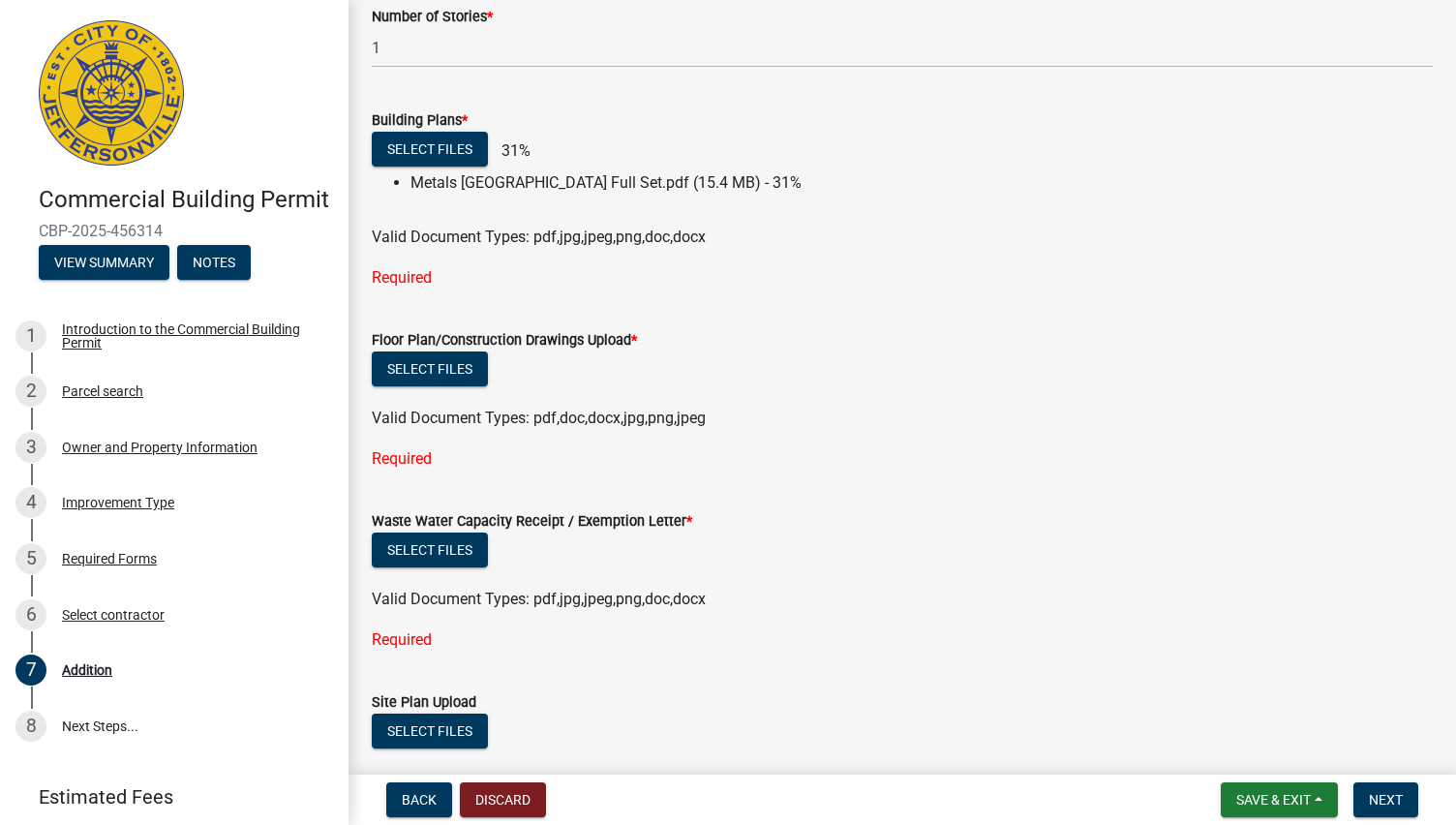
click at [438, 387] on div "Select files" at bounding box center [902, 371] width 1061 height 40
click at [426, 373] on button "Select files" at bounding box center [429, 369] width 116 height 35
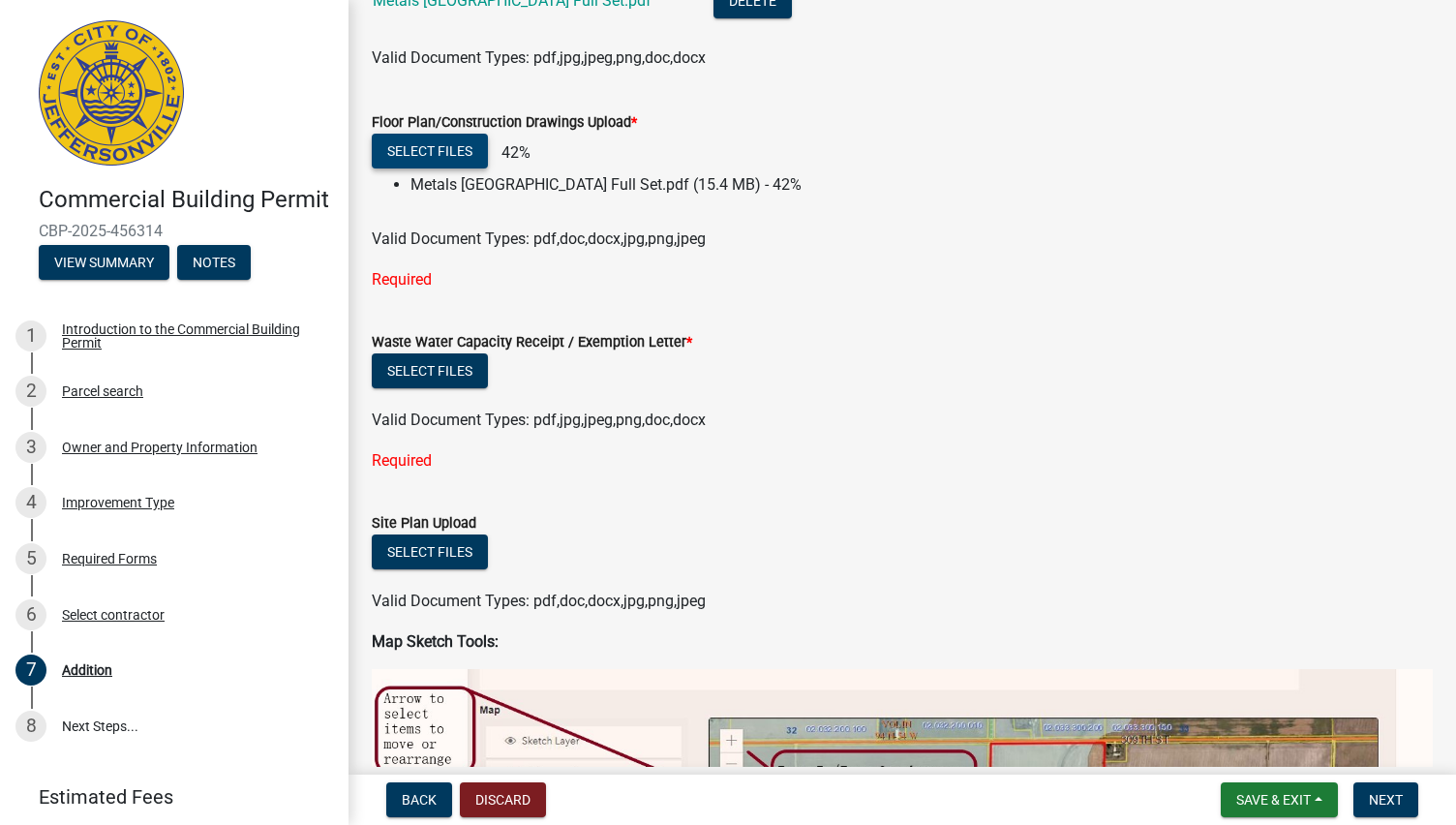
scroll to position [1094, 0]
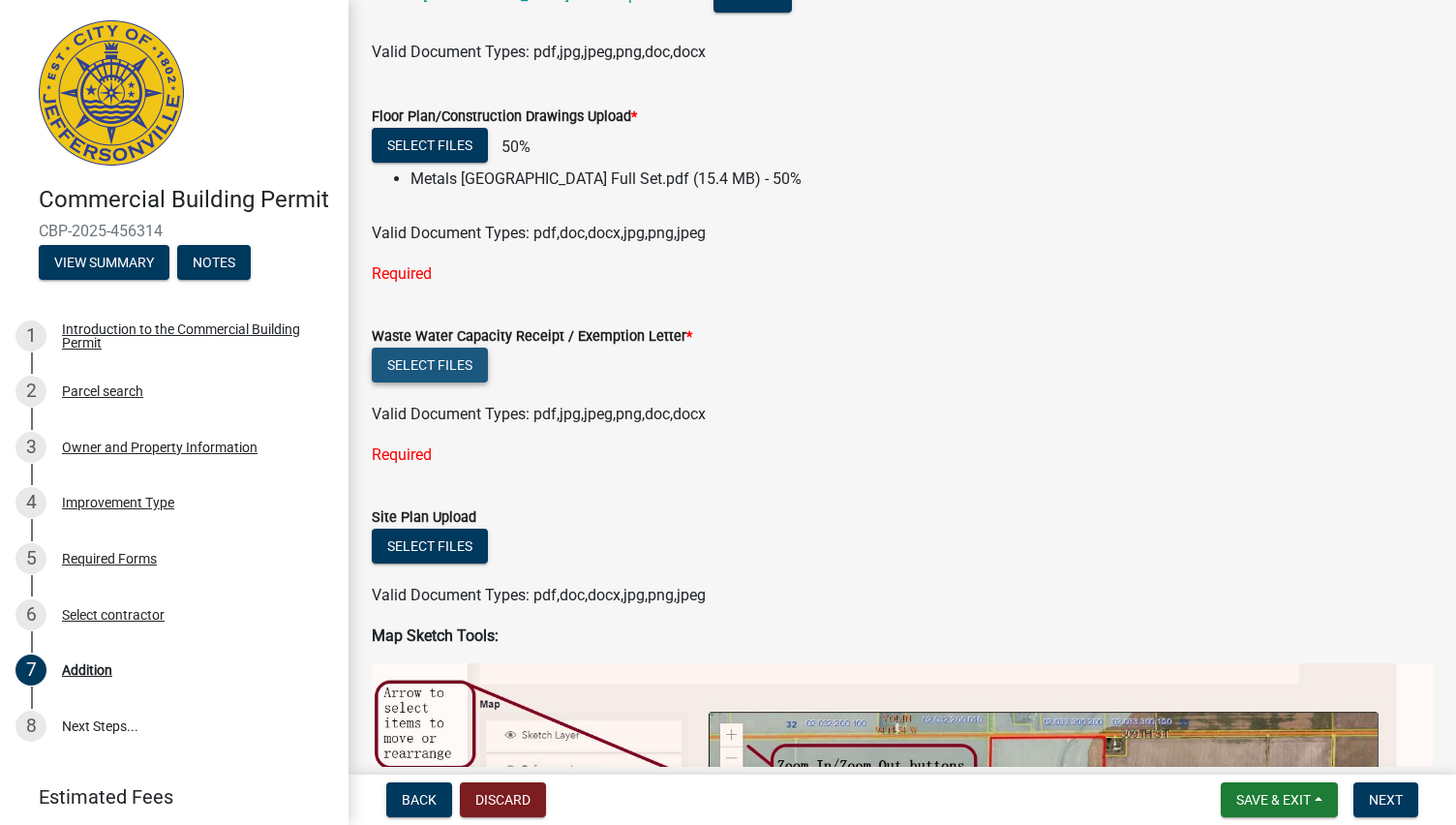
click at [425, 365] on button "Select files" at bounding box center [429, 365] width 116 height 35
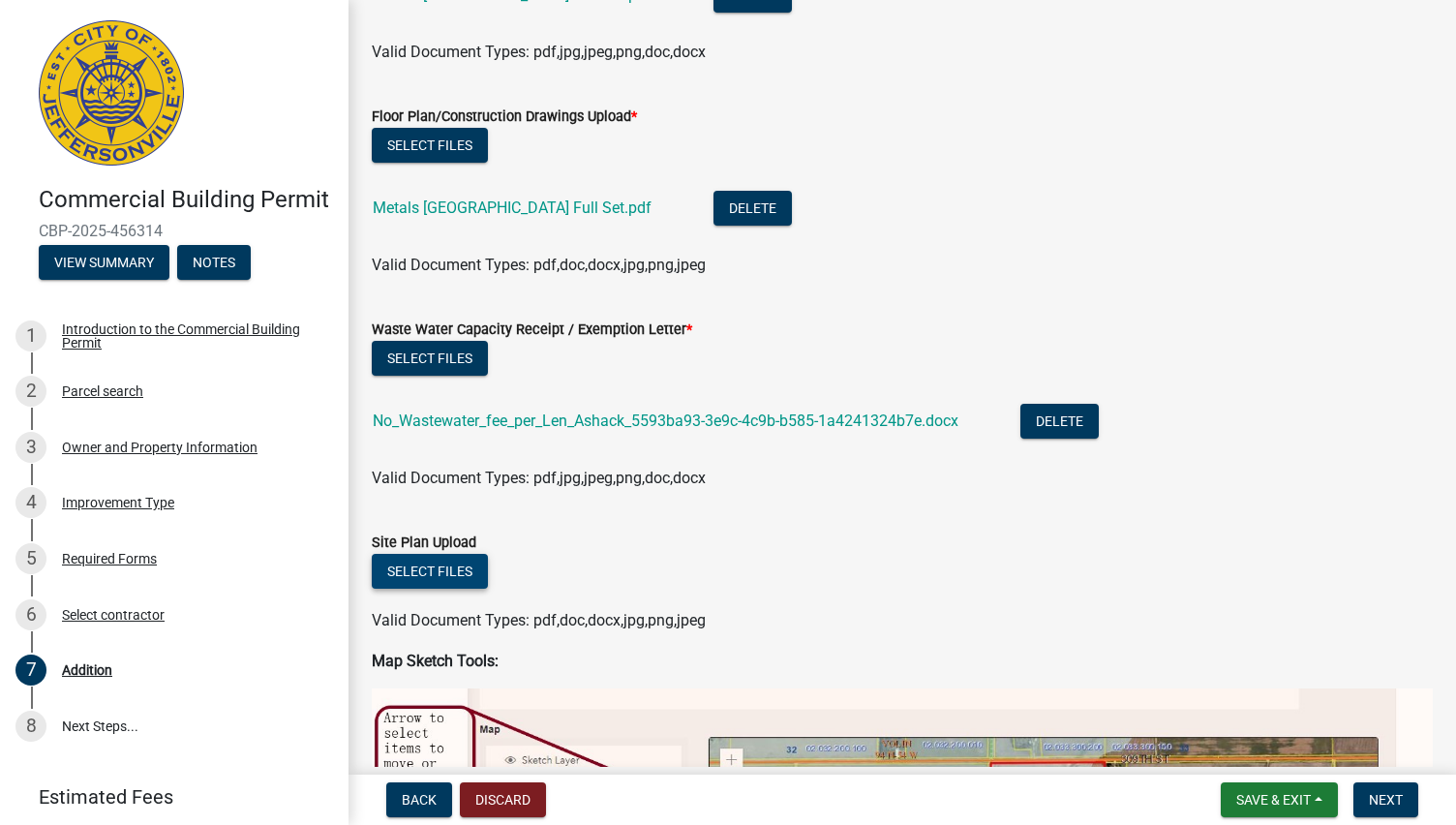
click at [446, 569] on button "Select files" at bounding box center [429, 571] width 116 height 35
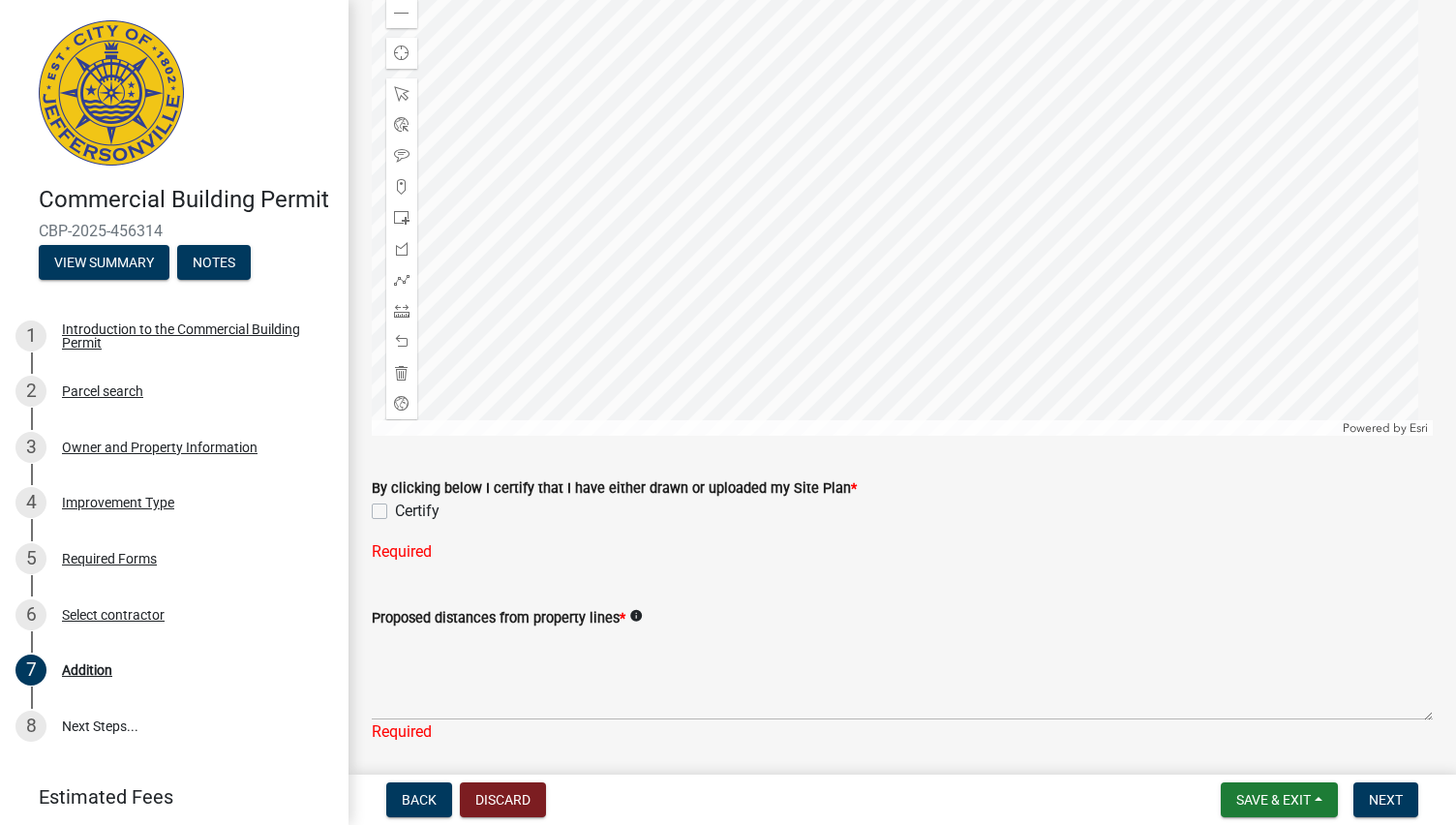
scroll to position [2642, 0]
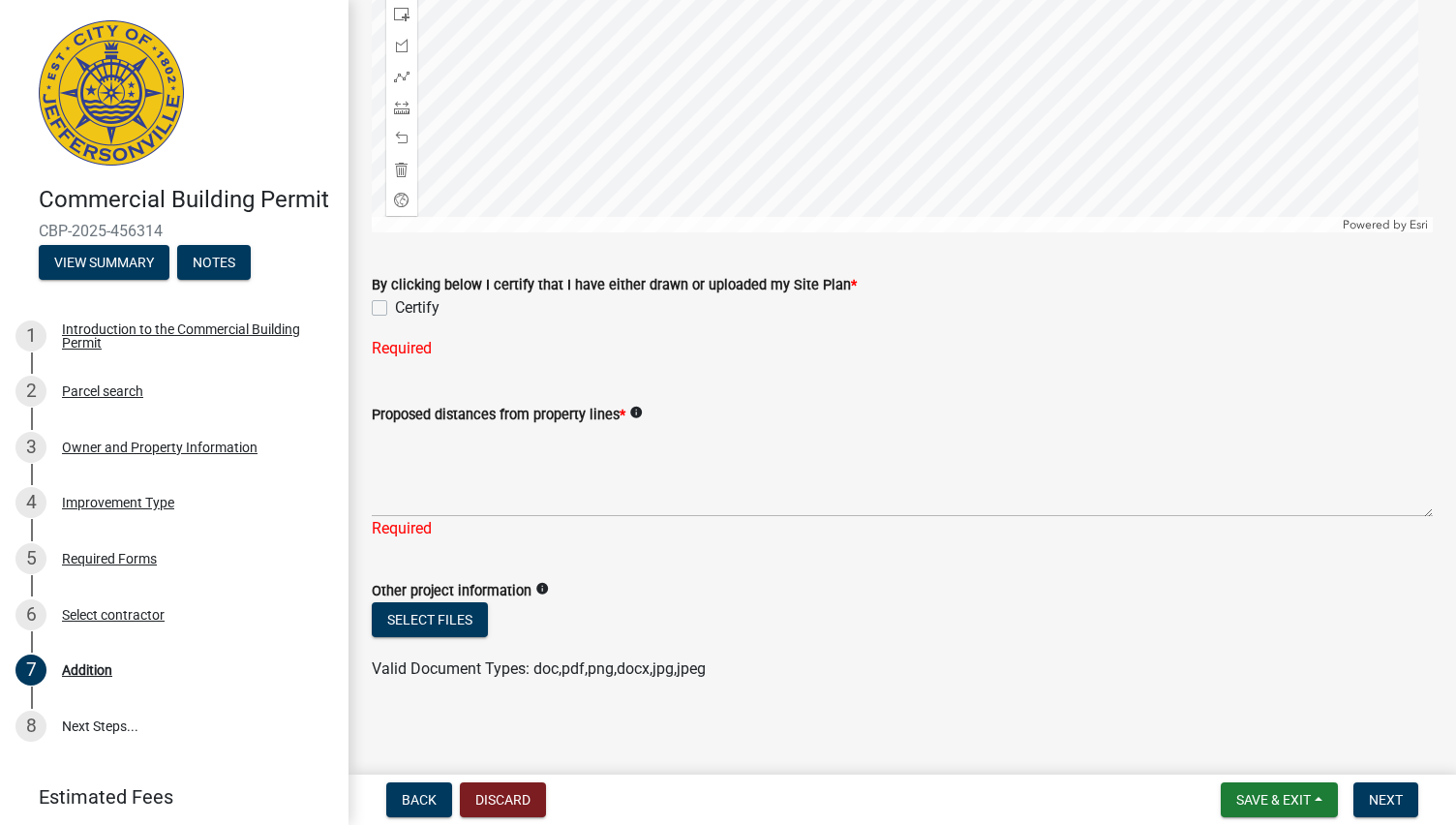
click at [395, 299] on label "Certify" at bounding box center [418, 307] width 45 height 23
click at [395, 299] on input "Certify" at bounding box center [401, 302] width 13 height 13
checkbox input "true"
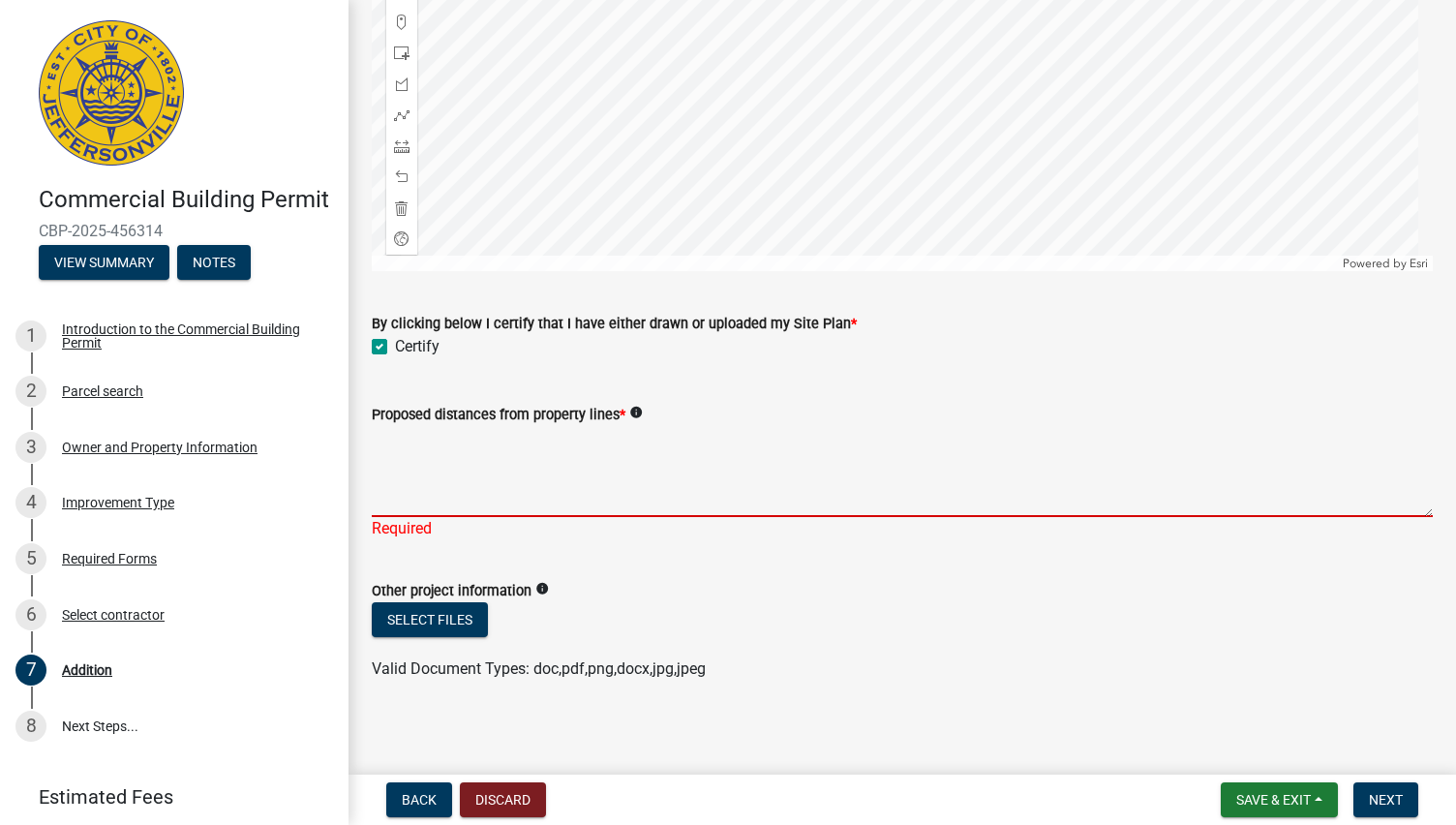
click at [443, 483] on textarea "Proposed distances from property lines *" at bounding box center [902, 472] width 1061 height 91
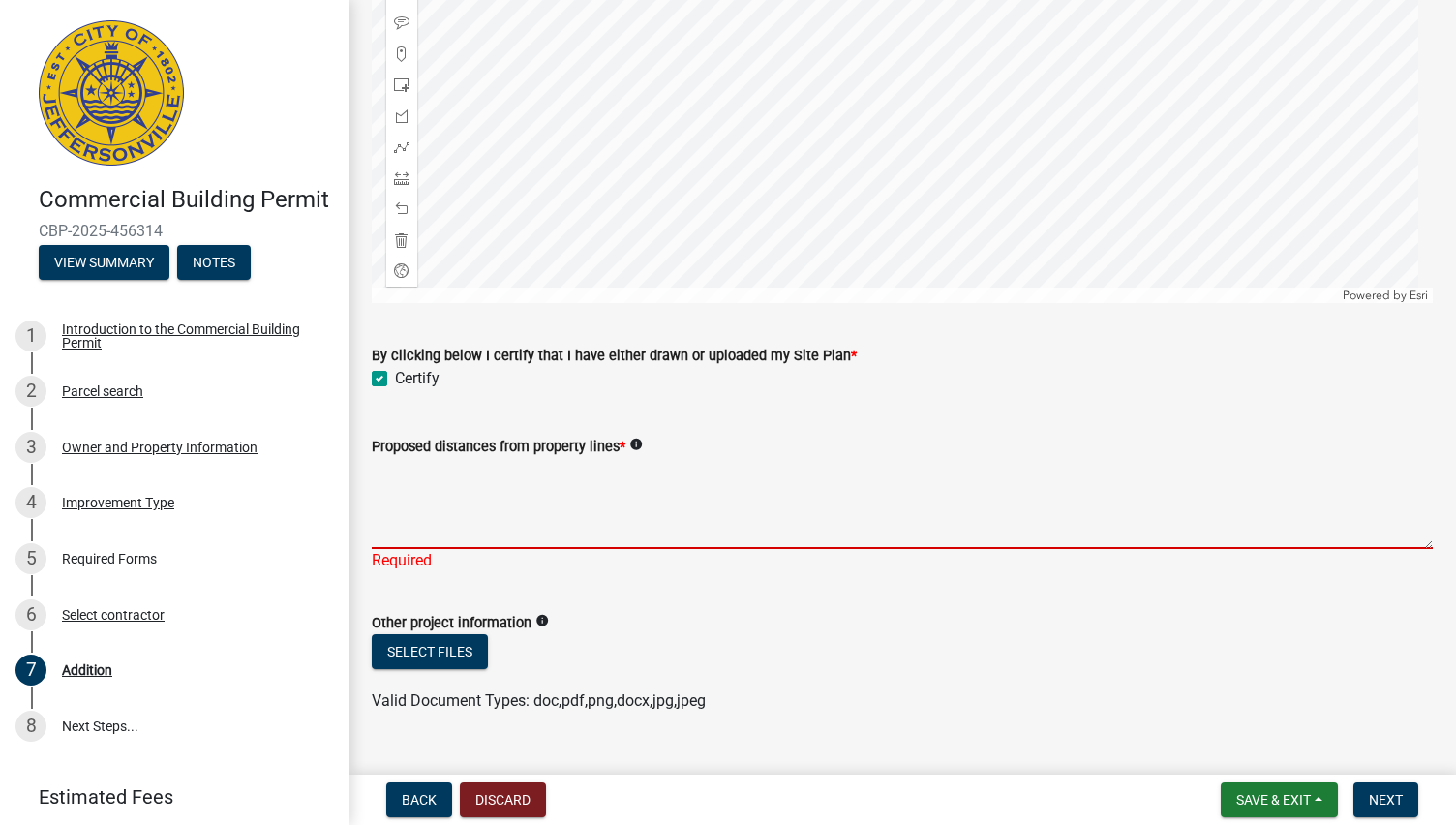
scroll to position [2635, 0]
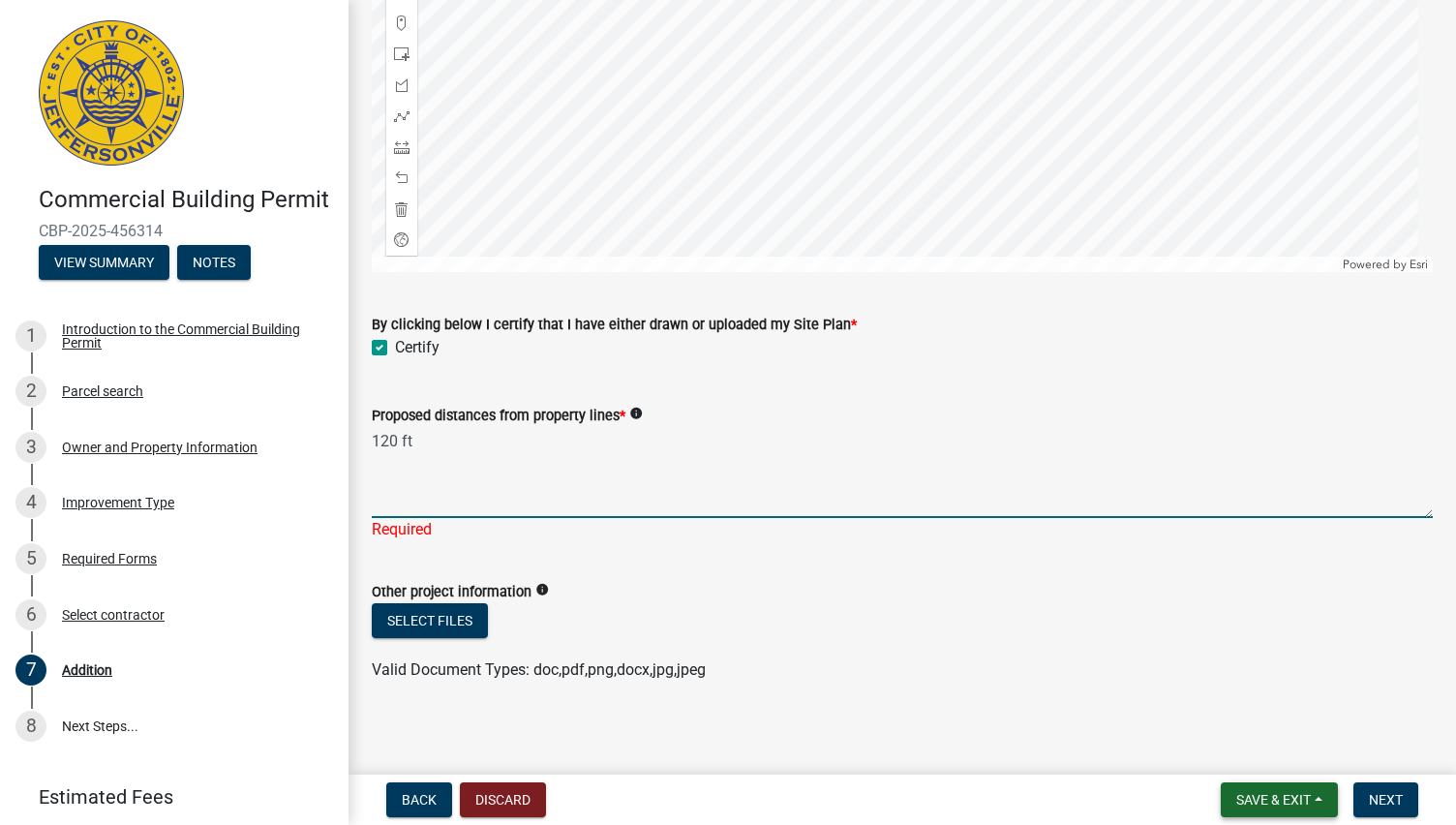
type textarea "120 ft"
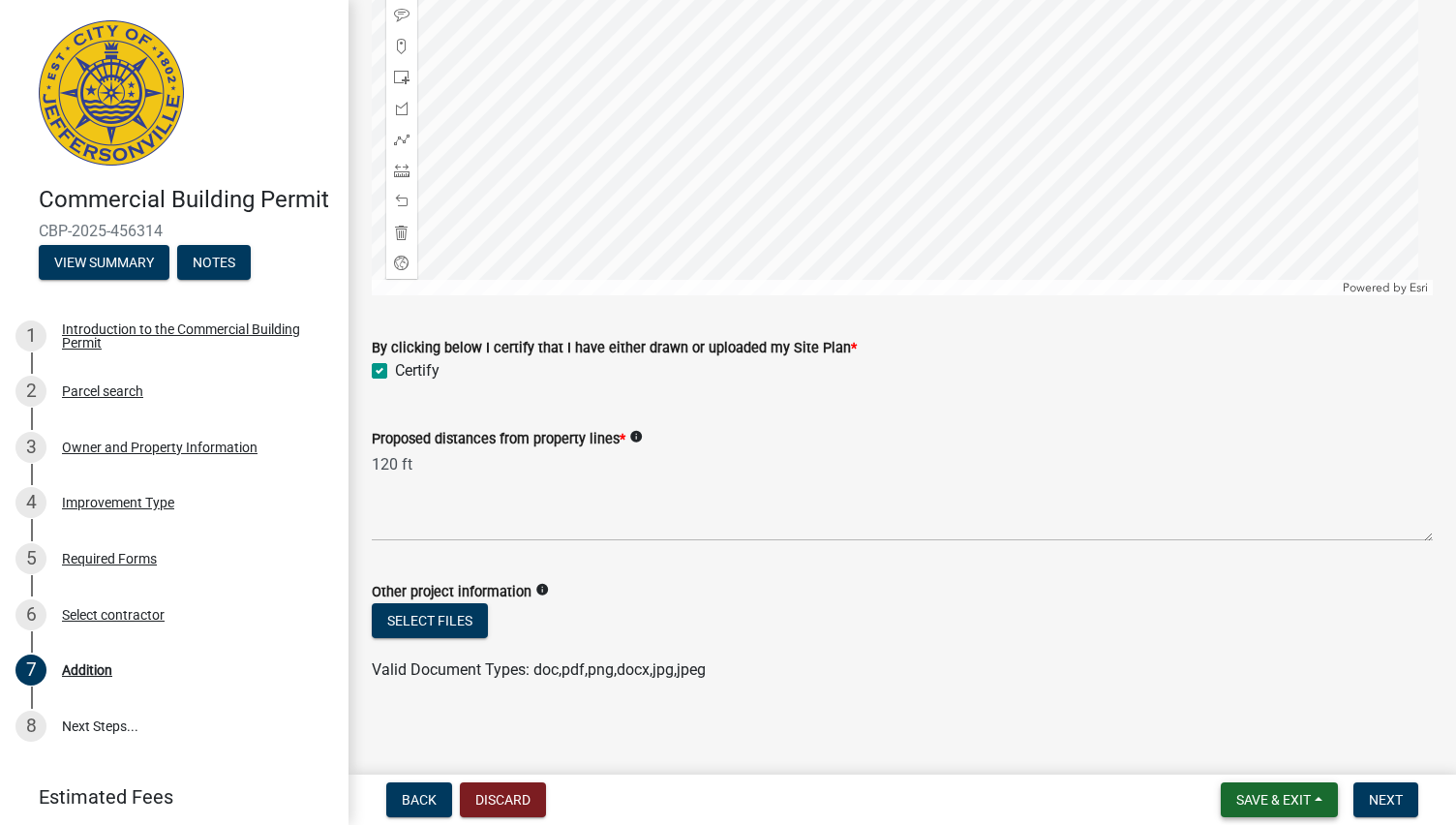
drag, startPoint x: 1303, startPoint y: 794, endPoint x: 1271, endPoint y: 680, distance: 118.4
click at [1271, 680] on wm-app "Commercial Building Permit CBP-2025-456314 View Summary Notes 1 Introduction to…" at bounding box center [728, 412] width 1456 height 825
click at [1373, 793] on span "Next" at bounding box center [1386, 800] width 34 height 16
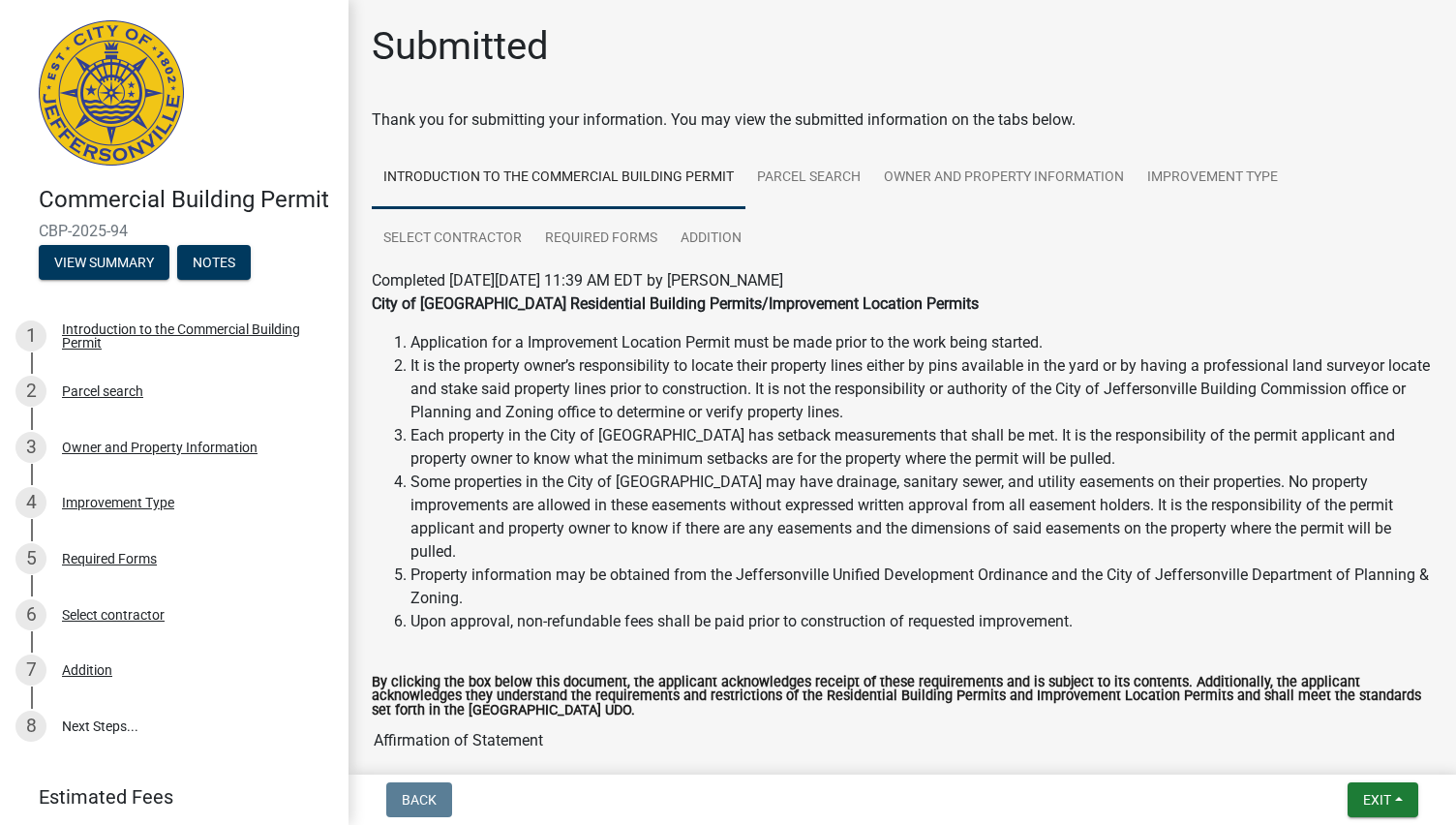
scroll to position [211, 0]
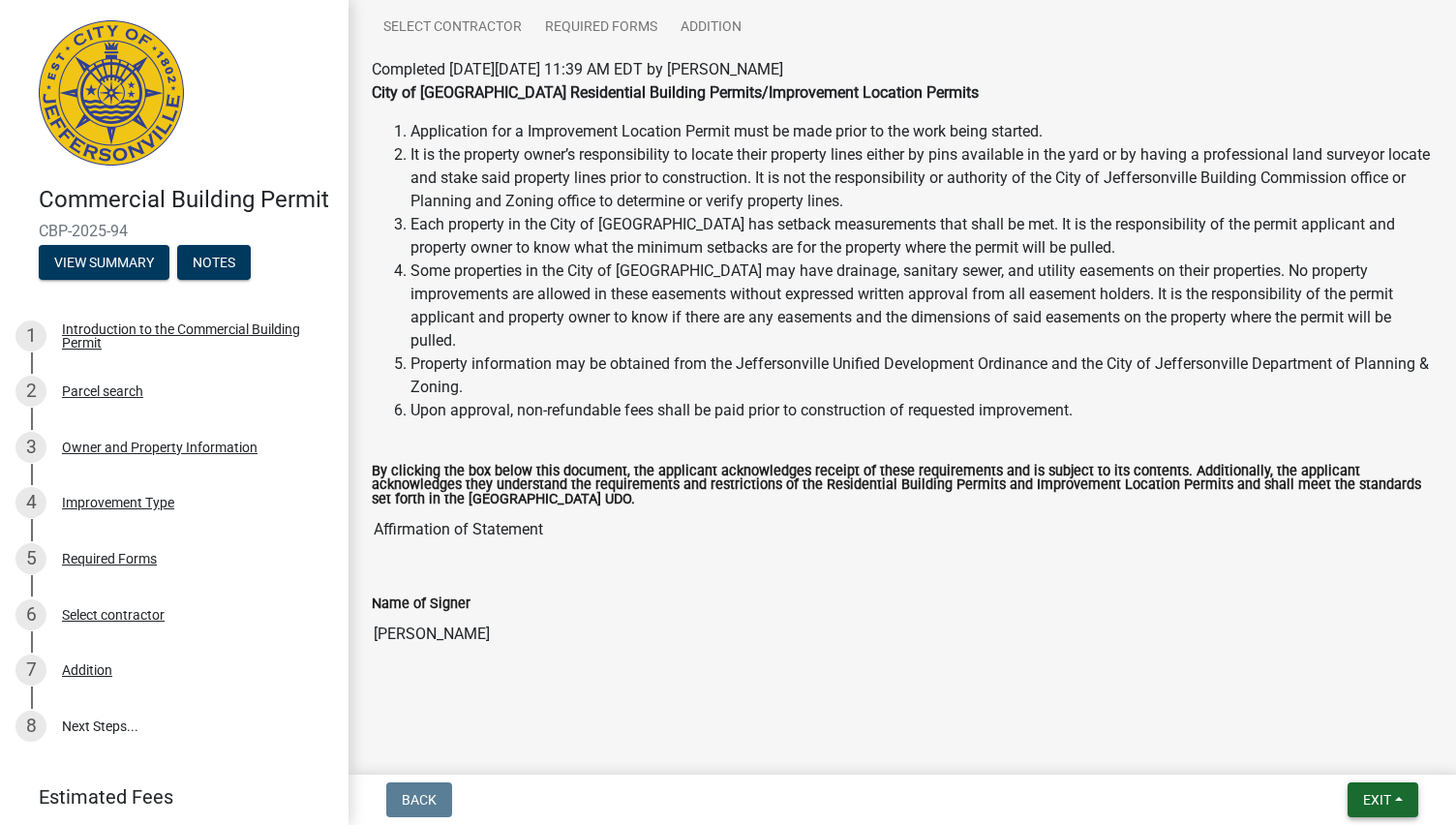
click at [1365, 786] on button "Exit" at bounding box center [1383, 800] width 71 height 35
click at [1325, 730] on button "Save & Exit" at bounding box center [1341, 749] width 155 height 47
